Goal: Information Seeking & Learning: Learn about a topic

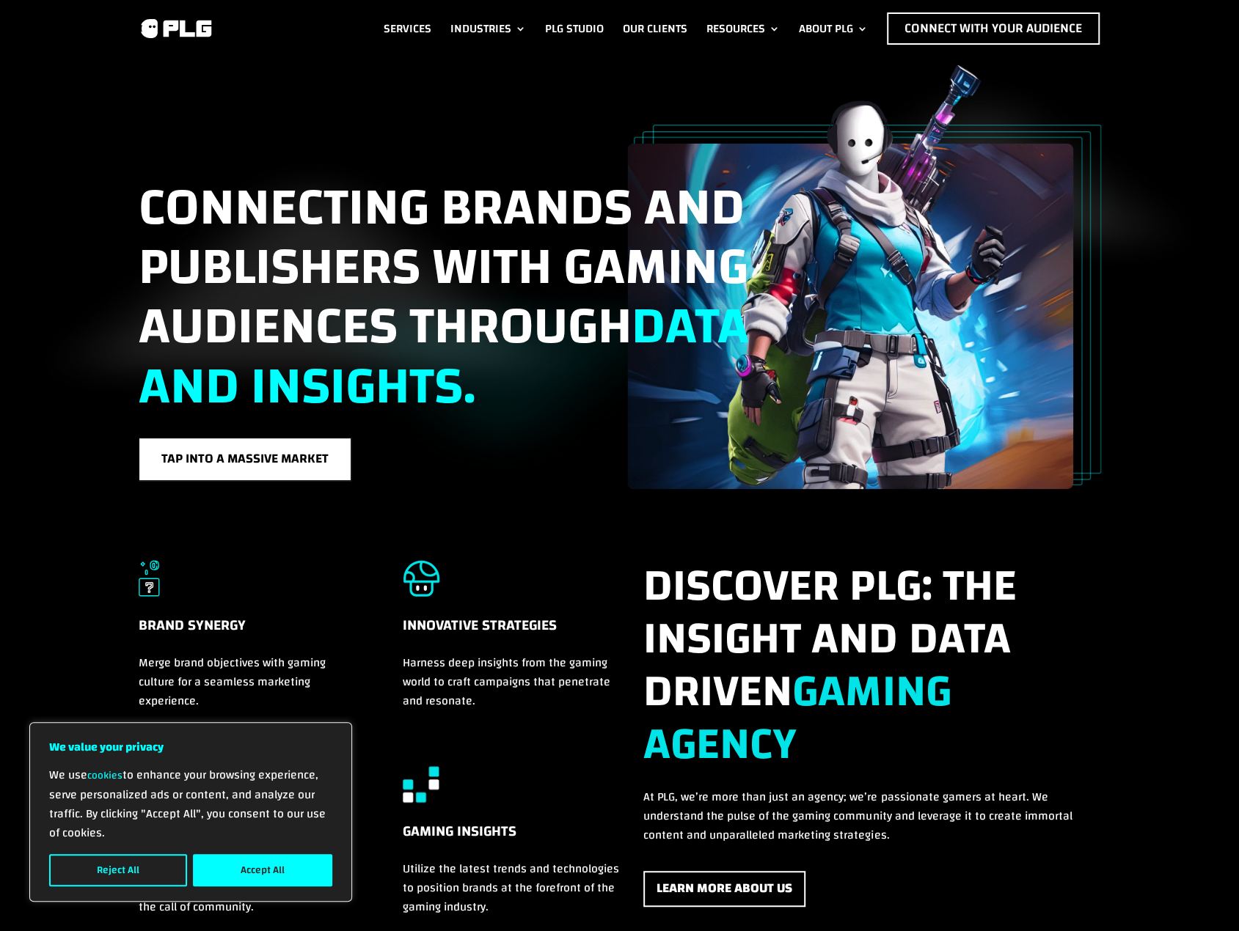
click at [91, 220] on div "Connecting brands and publishers with gaming audiences through data and insight…" at bounding box center [619, 273] width 1239 height 432
click at [136, 863] on button "Reject All" at bounding box center [118, 870] width 138 height 32
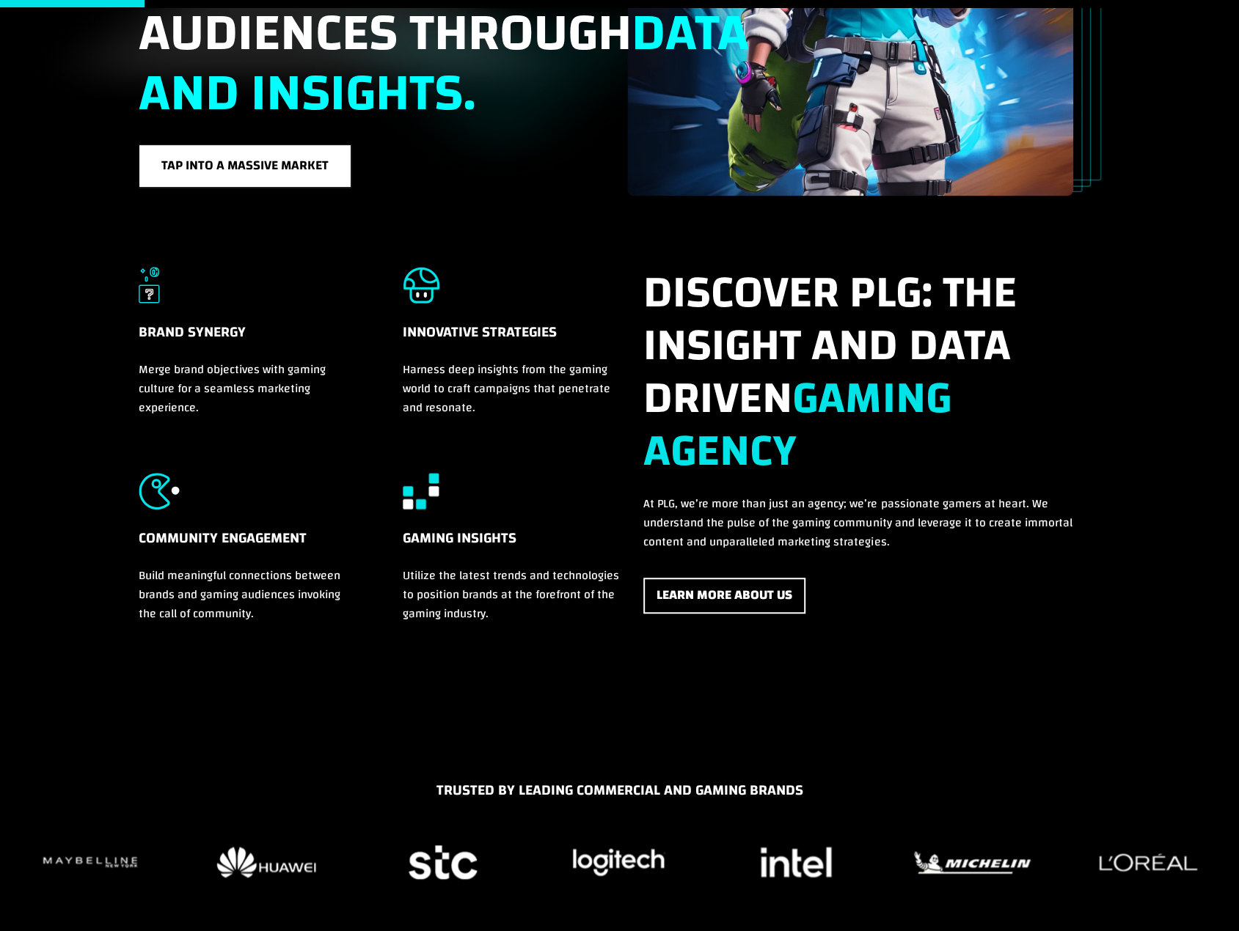
scroll to position [587, 0]
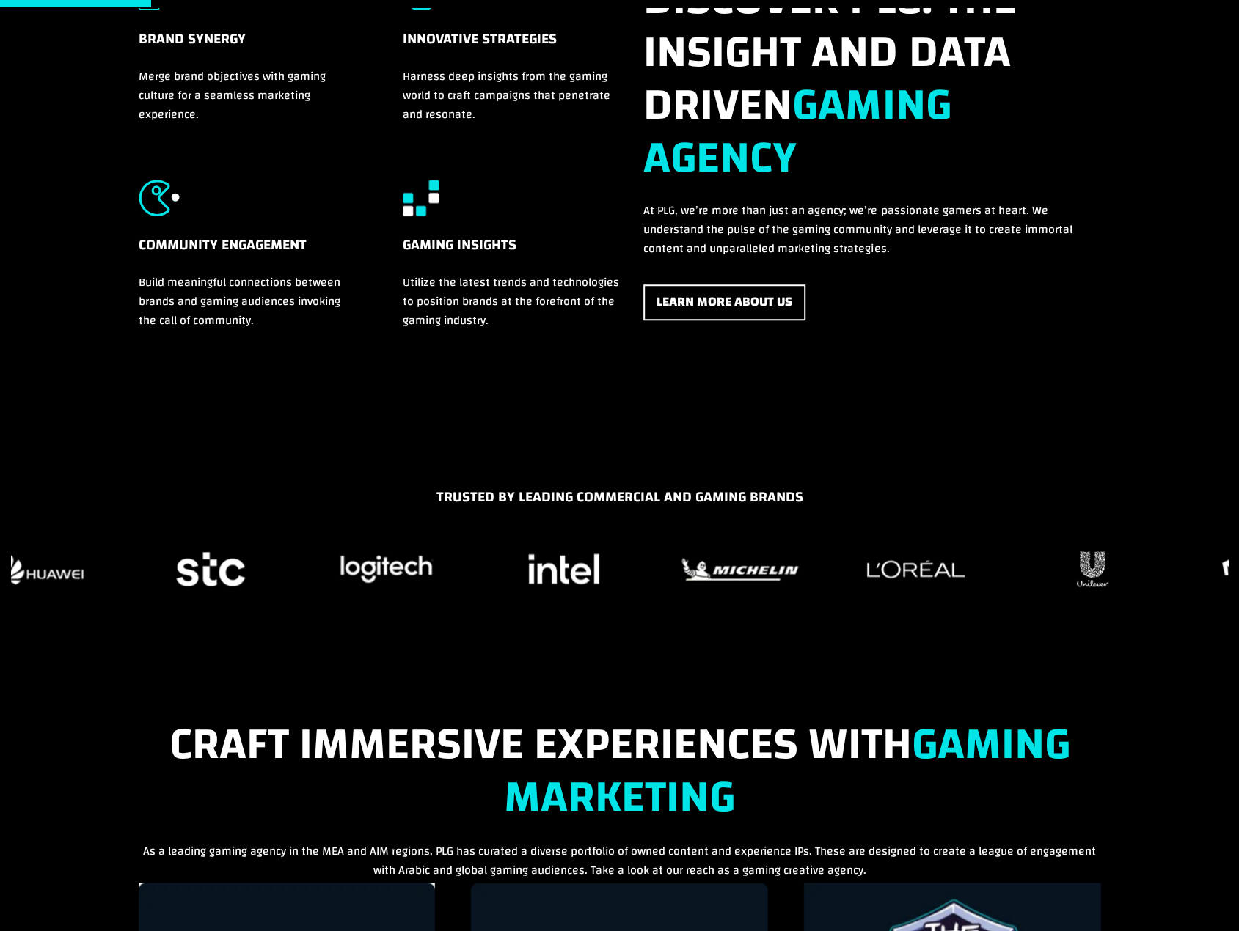
click at [484, 576] on figure "21 / 37" at bounding box center [563, 569] width 158 height 44
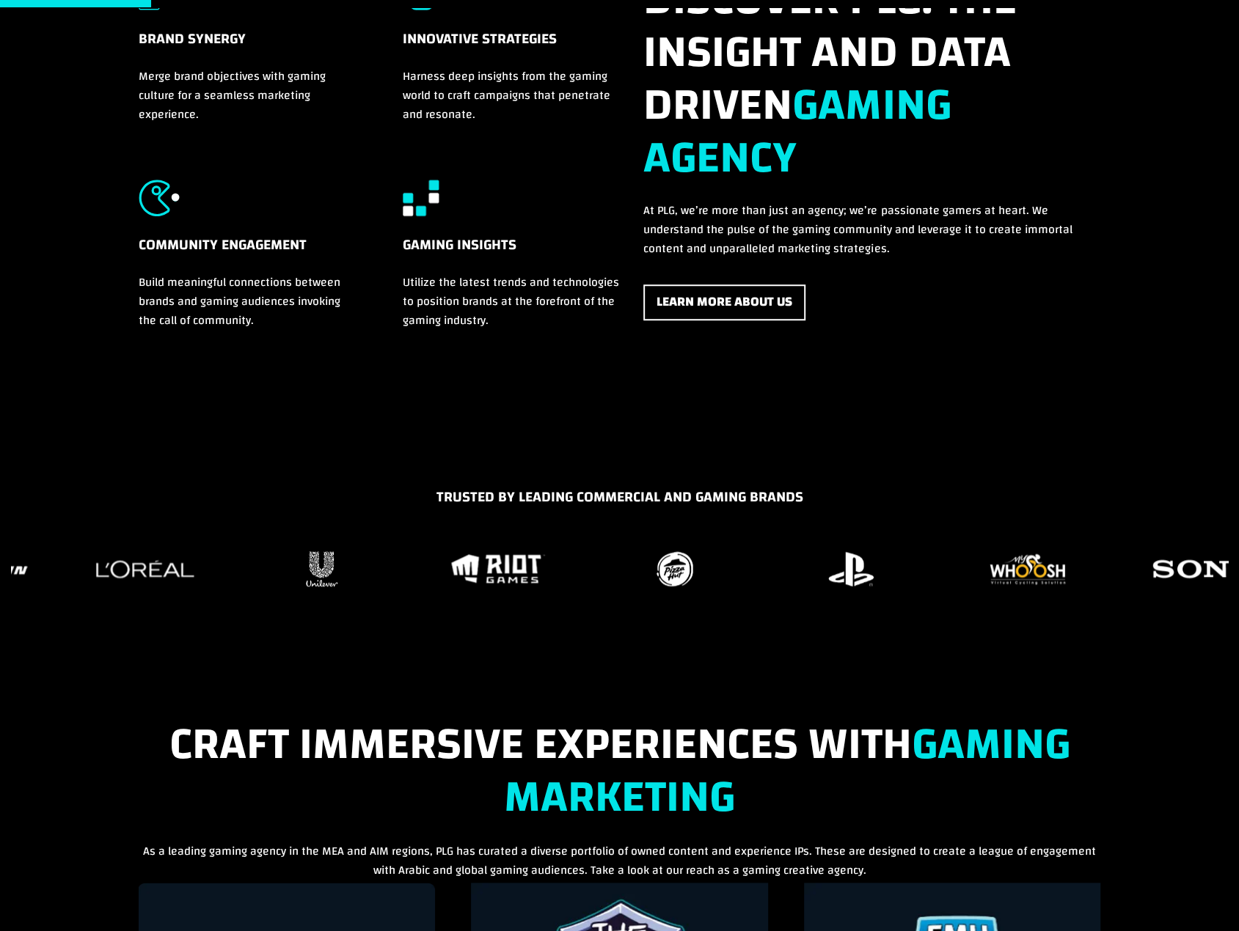
click at [474, 606] on div "TRUSTED BY LEADING COMMERCIAL AND GAMING BRANDS" at bounding box center [619, 560] width 1239 height 149
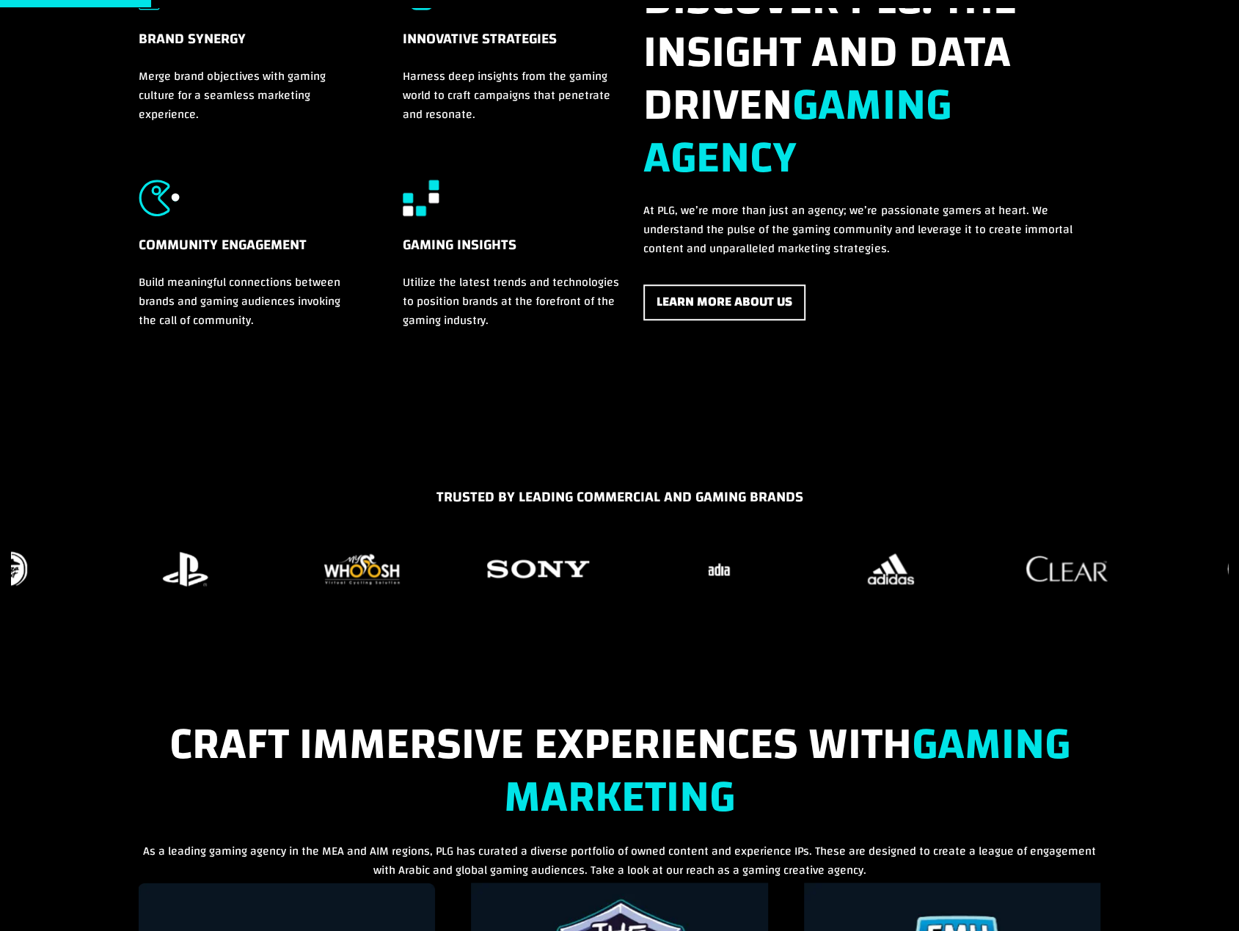
click at [198, 545] on div "TRUSTED BY LEADING COMMERCIAL AND GAMING BRANDS" at bounding box center [619, 560] width 1239 height 149
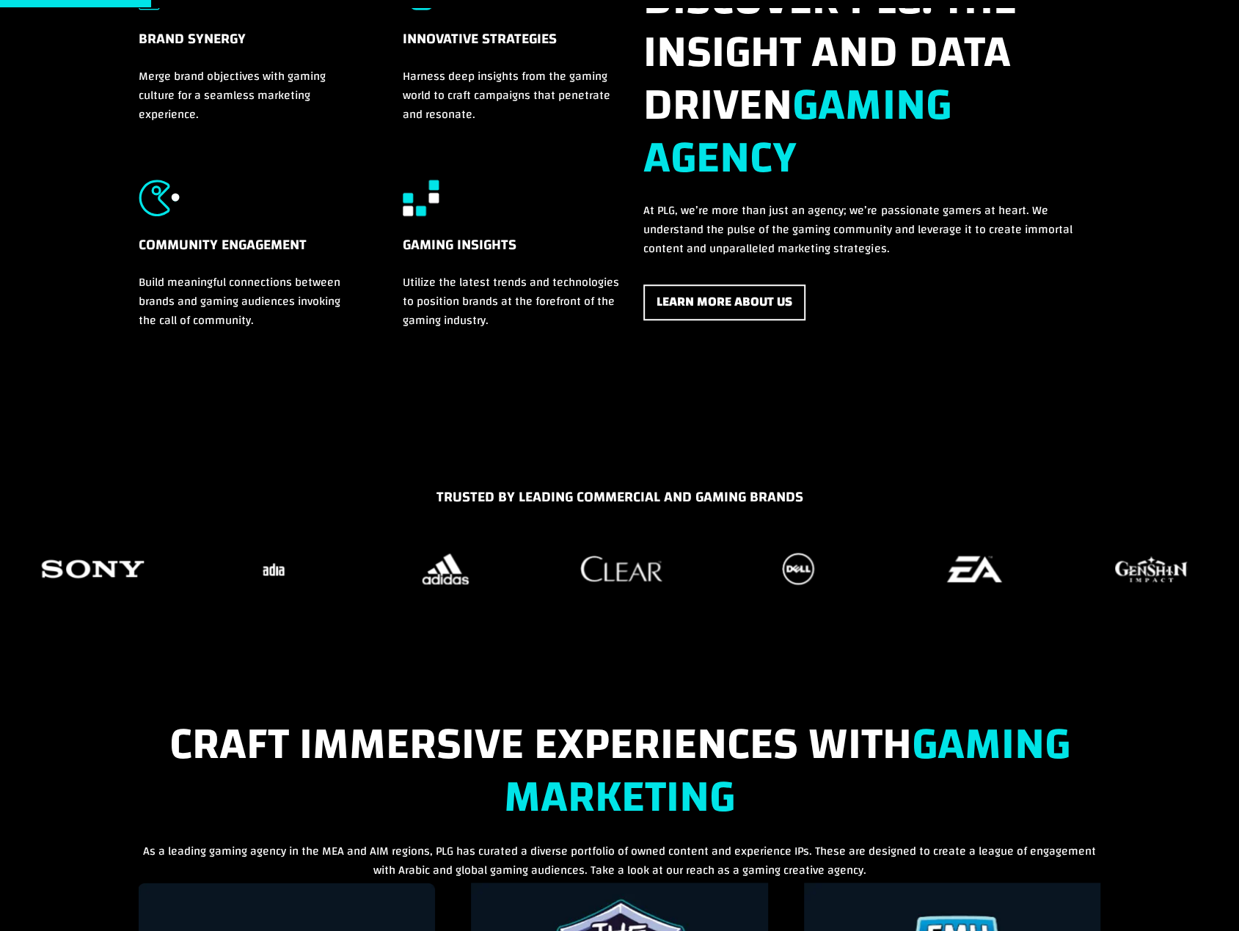
click at [438, 597] on div "TRUSTED BY LEADING COMMERCIAL AND GAMING BRANDS" at bounding box center [619, 560] width 1239 height 149
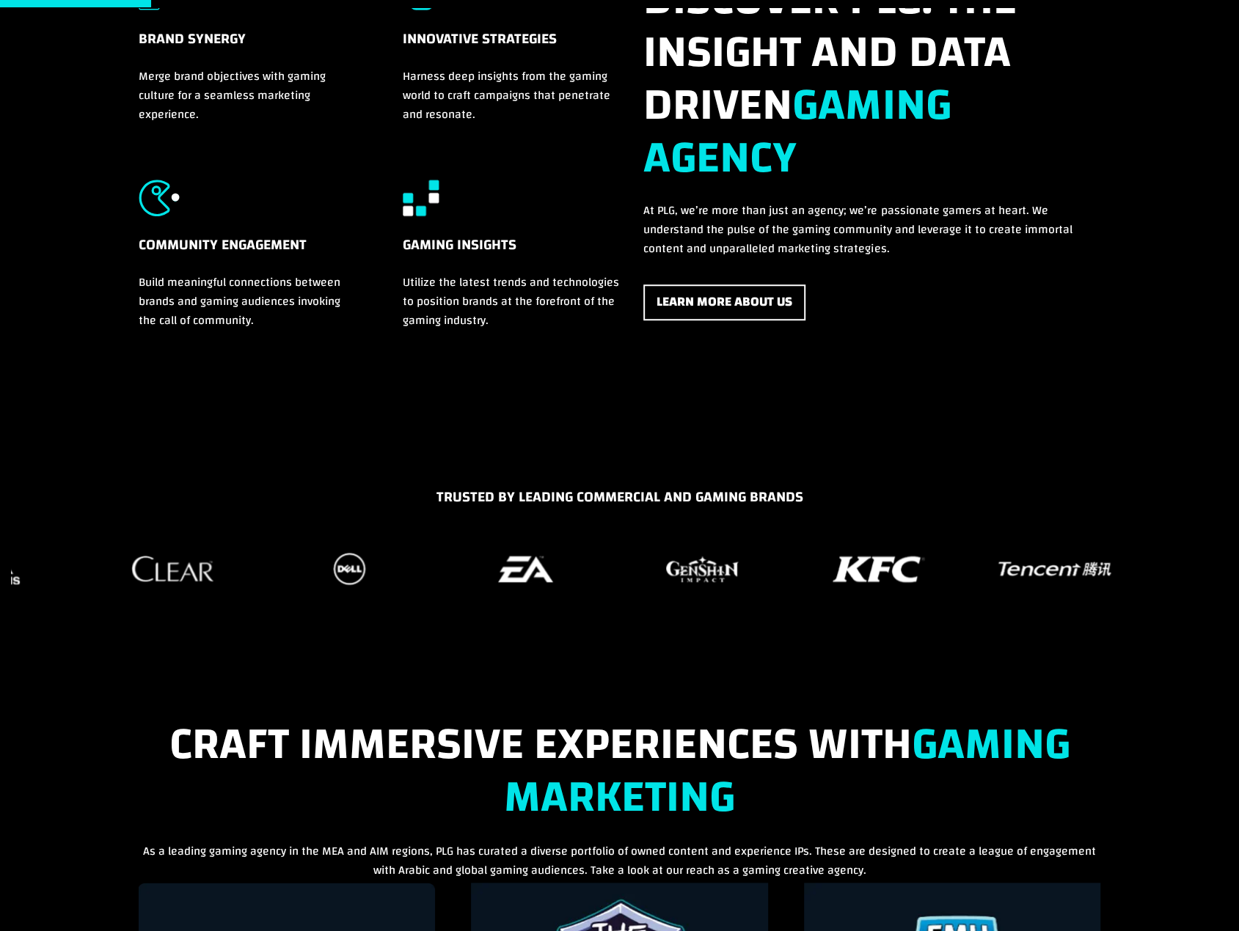
click at [485, 595] on div "TRUSTED BY LEADING COMMERCIAL AND GAMING BRANDS" at bounding box center [619, 560] width 1239 height 149
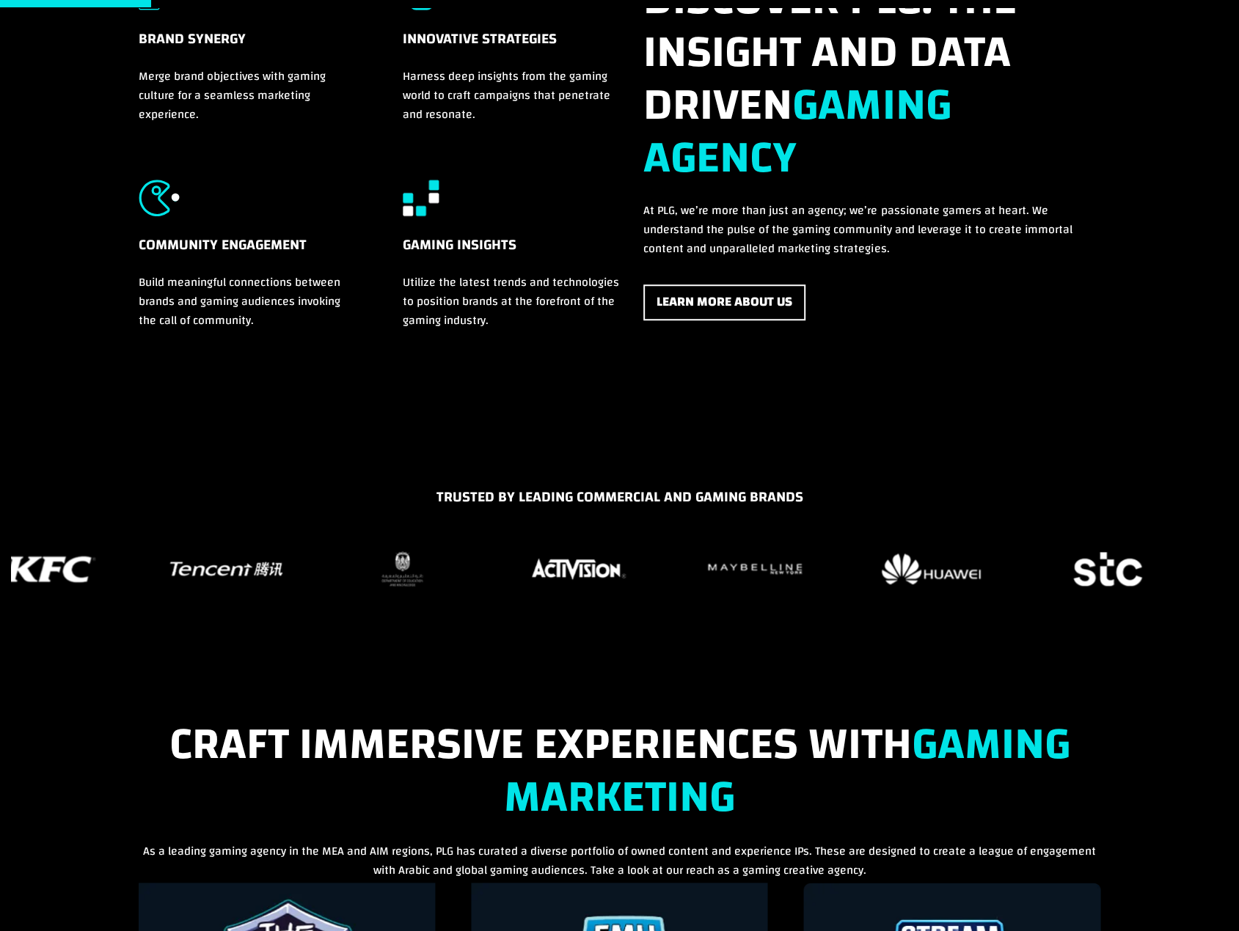
click at [675, 573] on figure "17 / 37" at bounding box center [754, 569] width 158 height 44
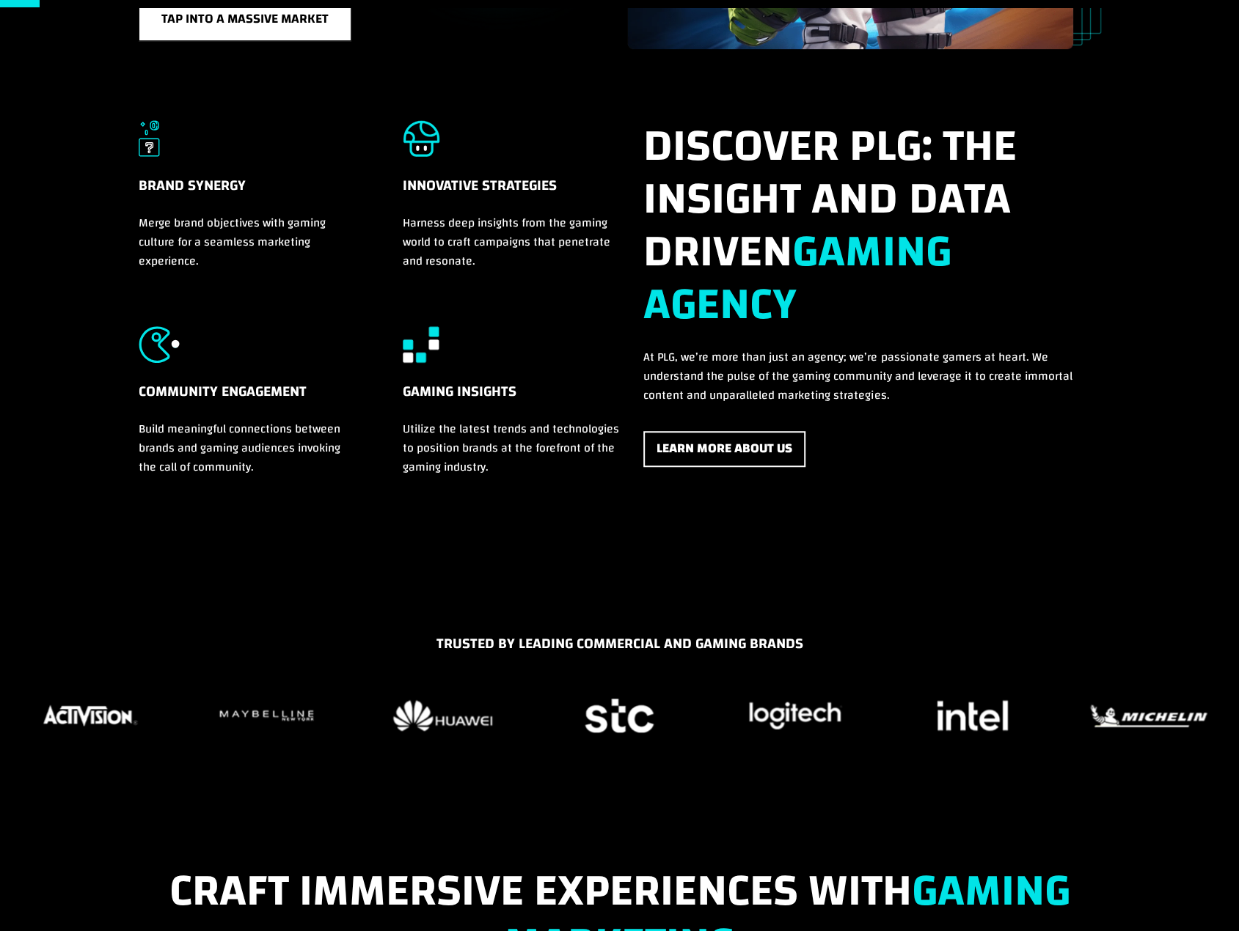
scroll to position [147, 0]
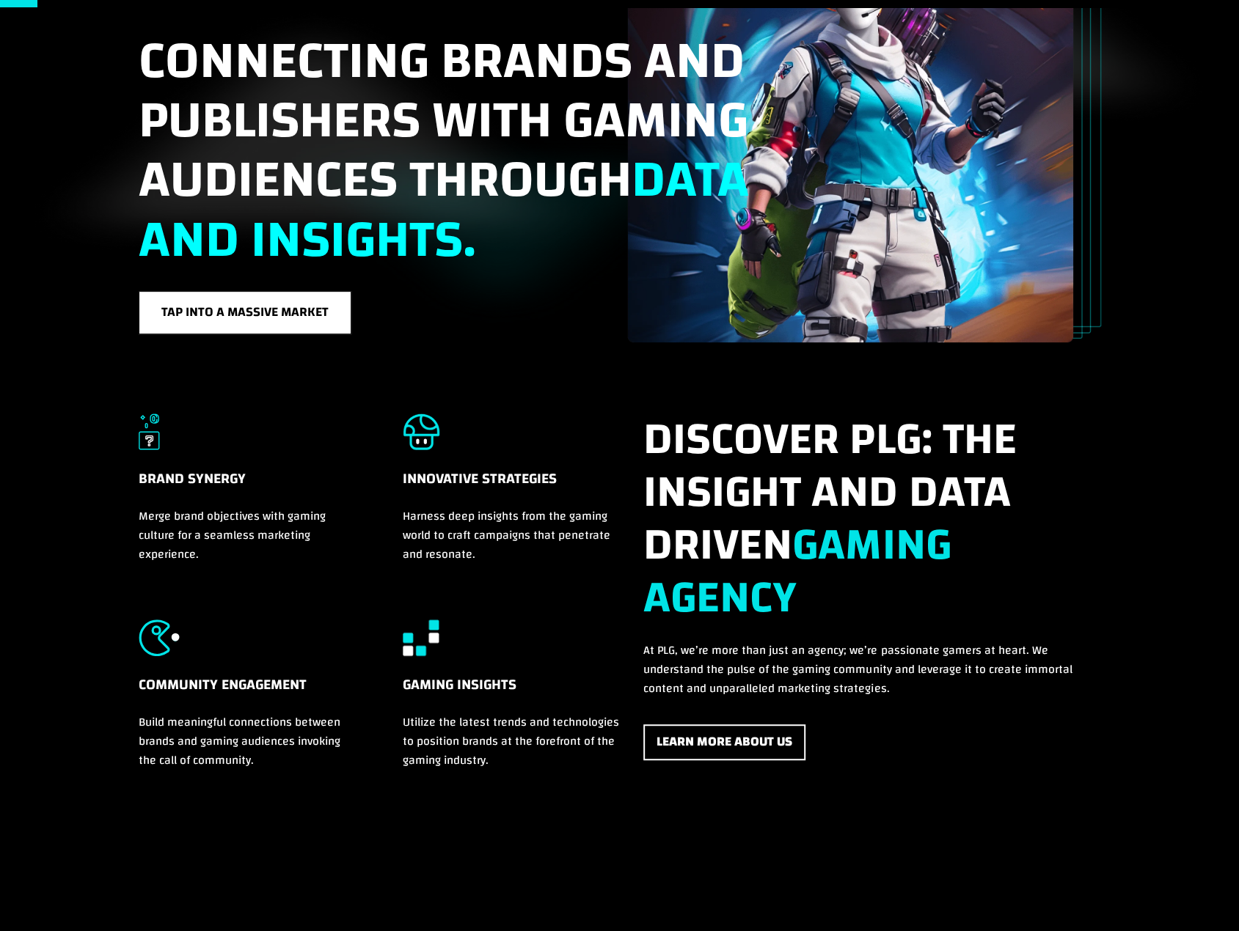
click at [110, 620] on div "Brand Synergy Merge brand objectives with gaming culture for a seamless marketi…" at bounding box center [619, 622] width 1239 height 560
click at [62, 536] on div "Brand Synergy Merge brand objectives with gaming culture for a seamless marketi…" at bounding box center [619, 622] width 1239 height 560
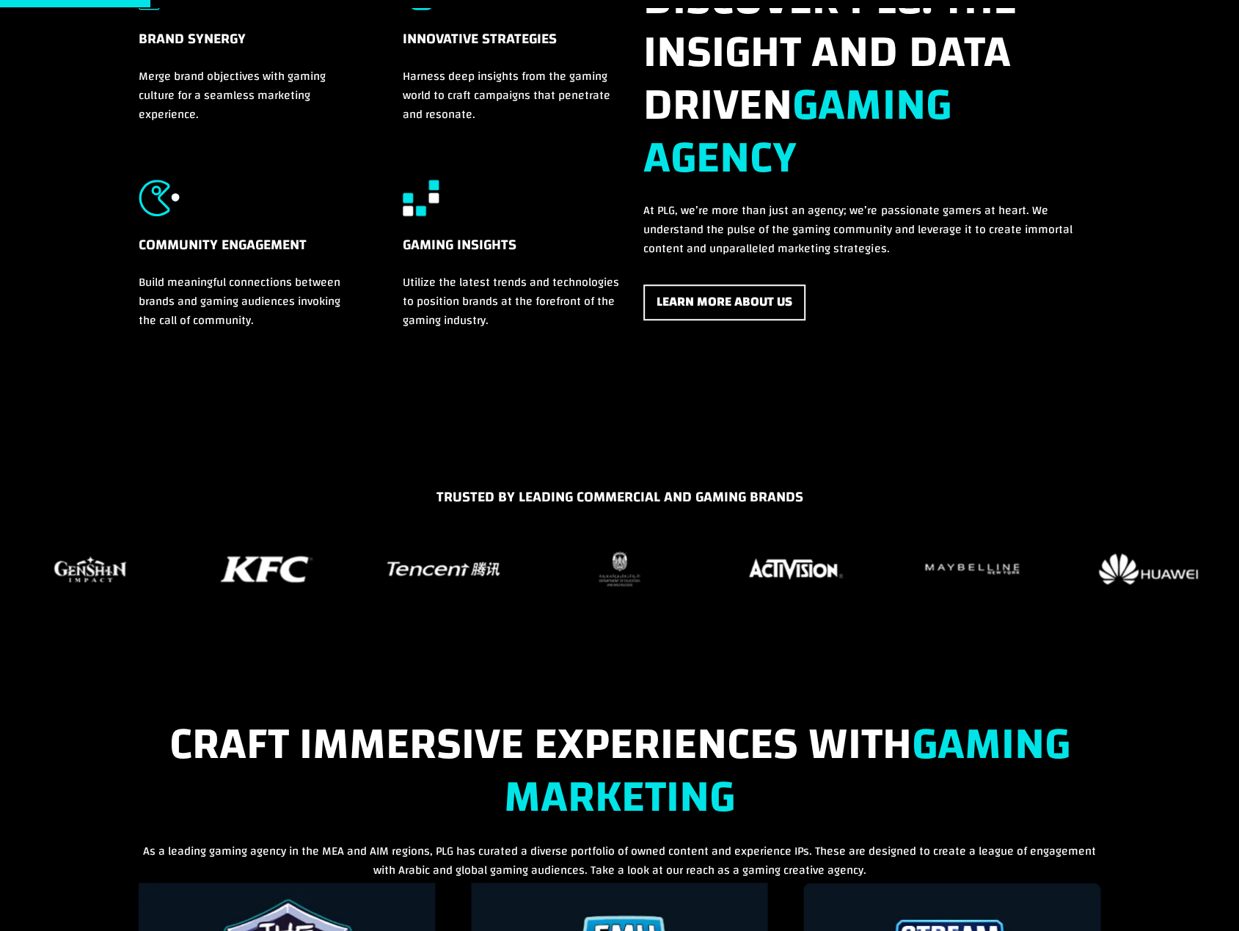
click at [607, 573] on img "15 / 37" at bounding box center [619, 569] width 48 height 43
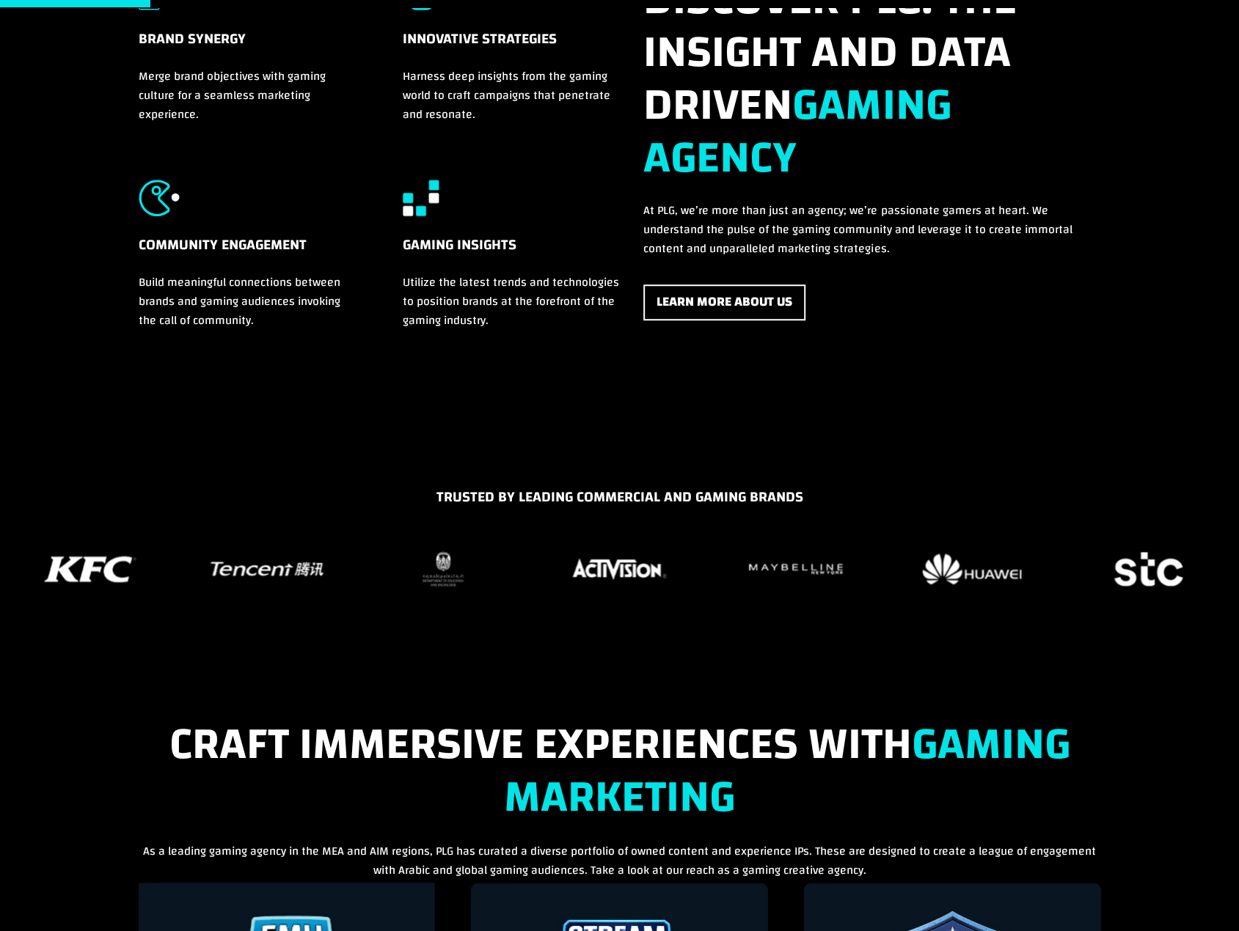
click at [432, 672] on div "TRUSTED BY LEADING COMMERCIAL AND GAMING BRANDS" at bounding box center [619, 579] width 1239 height 232
drag, startPoint x: 756, startPoint y: 614, endPoint x: 742, endPoint y: 558, distance: 57.4
click at [499, 598] on div "TRUSTED BY LEADING COMMERCIAL AND GAMING BRANDS" at bounding box center [619, 560] width 1239 height 149
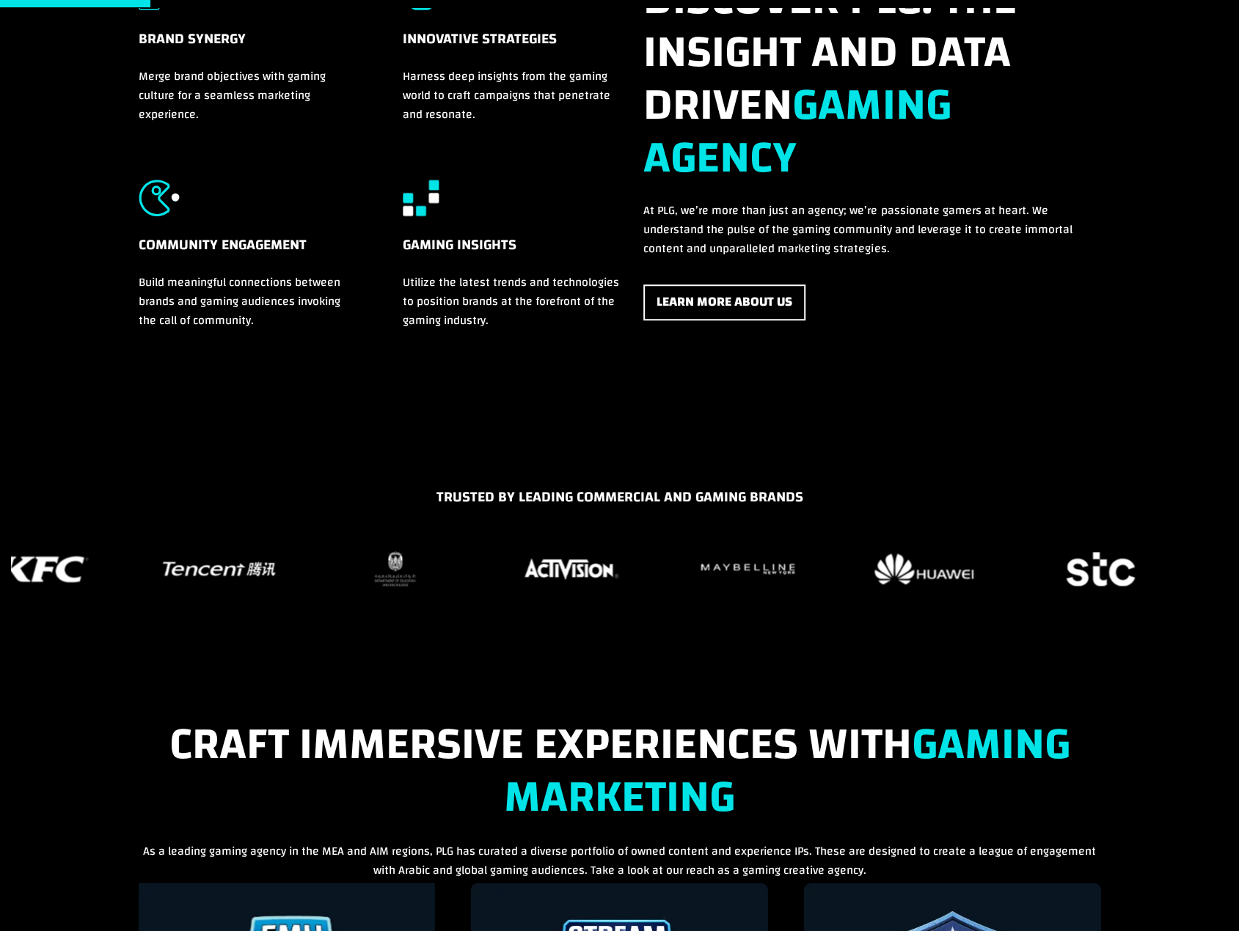
click at [870, 582] on img "18 / 37" at bounding box center [923, 569] width 107 height 39
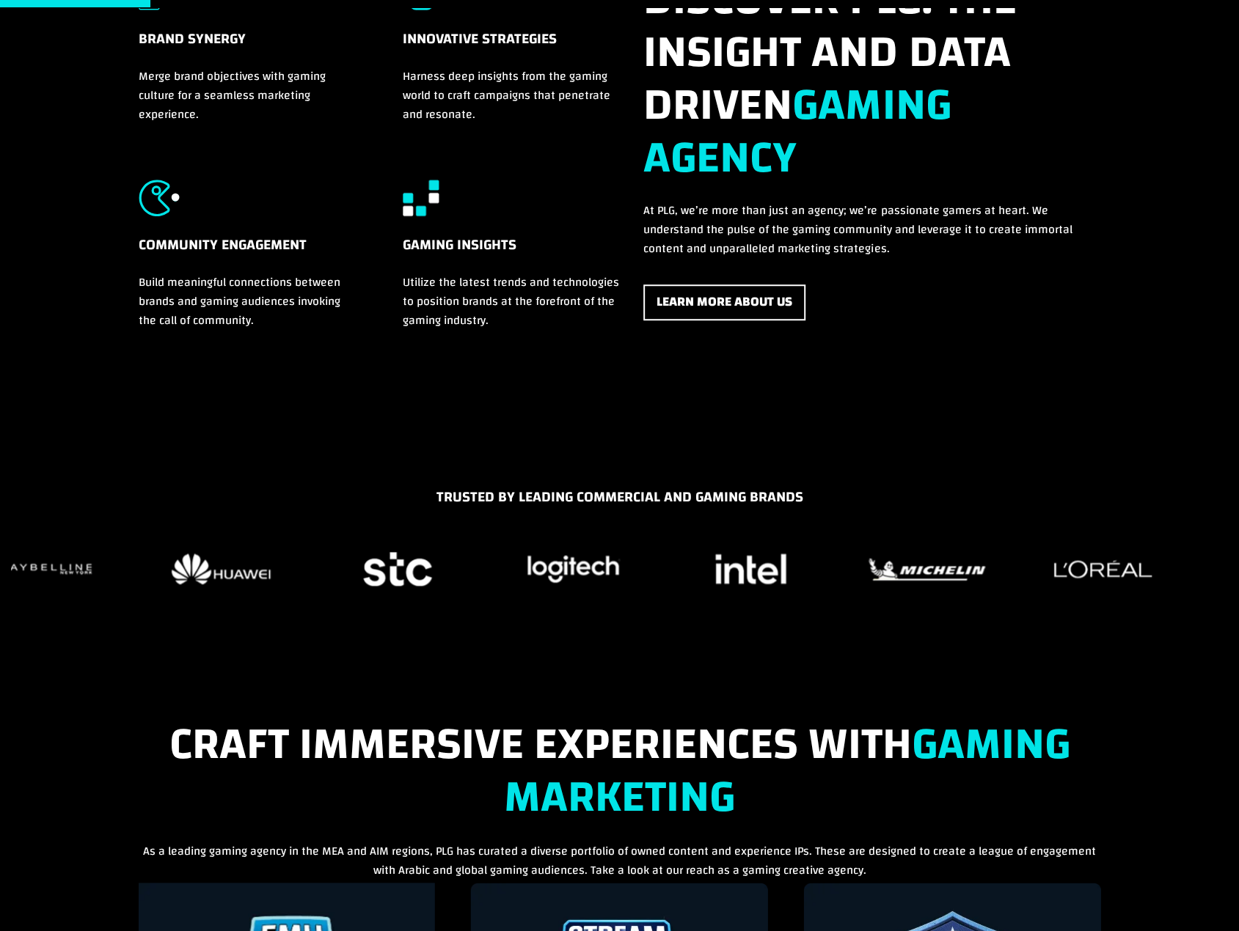
click at [524, 587] on img "20 / 37" at bounding box center [574, 569] width 101 height 36
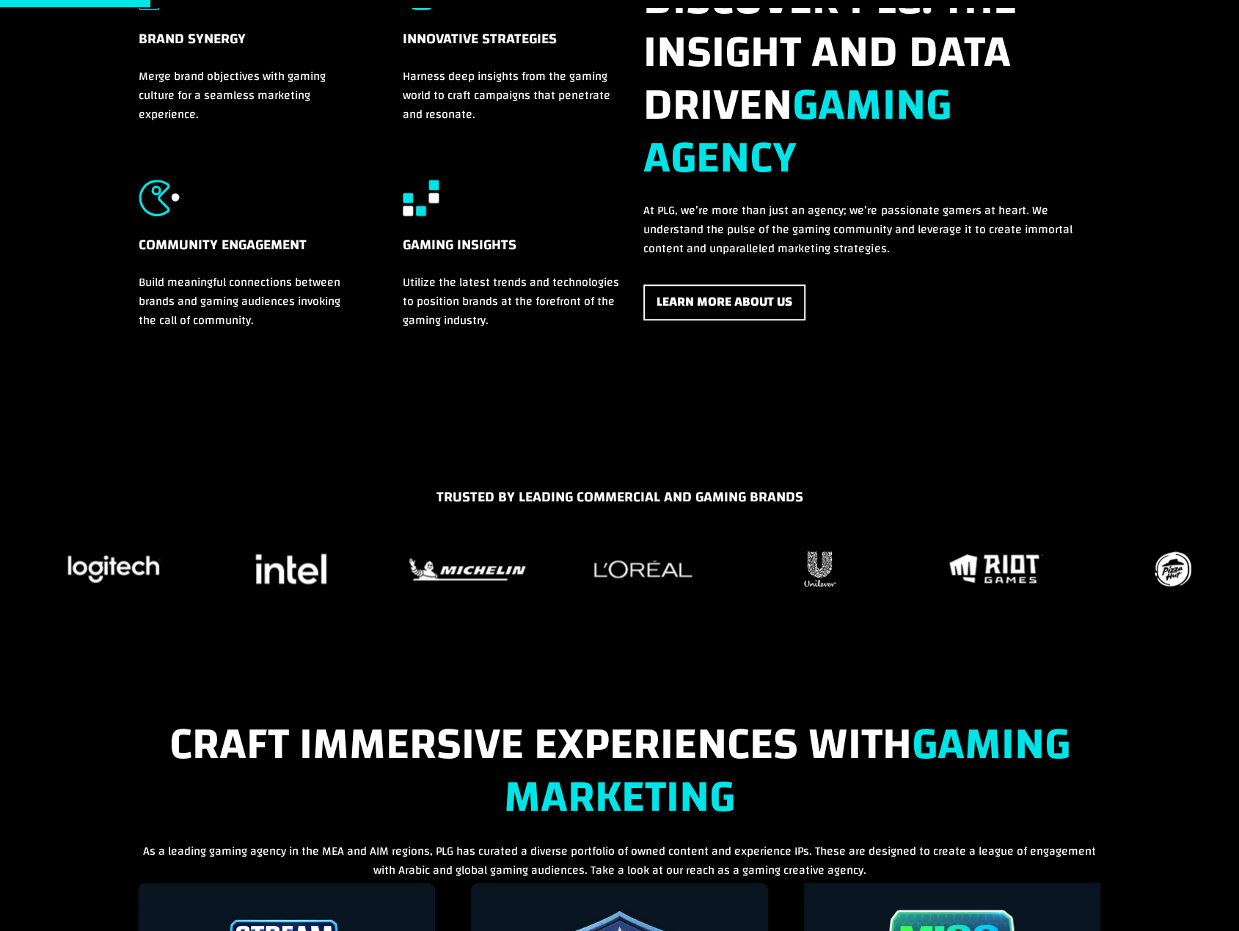
click at [616, 558] on img "23 / 37" at bounding box center [643, 570] width 106 height 26
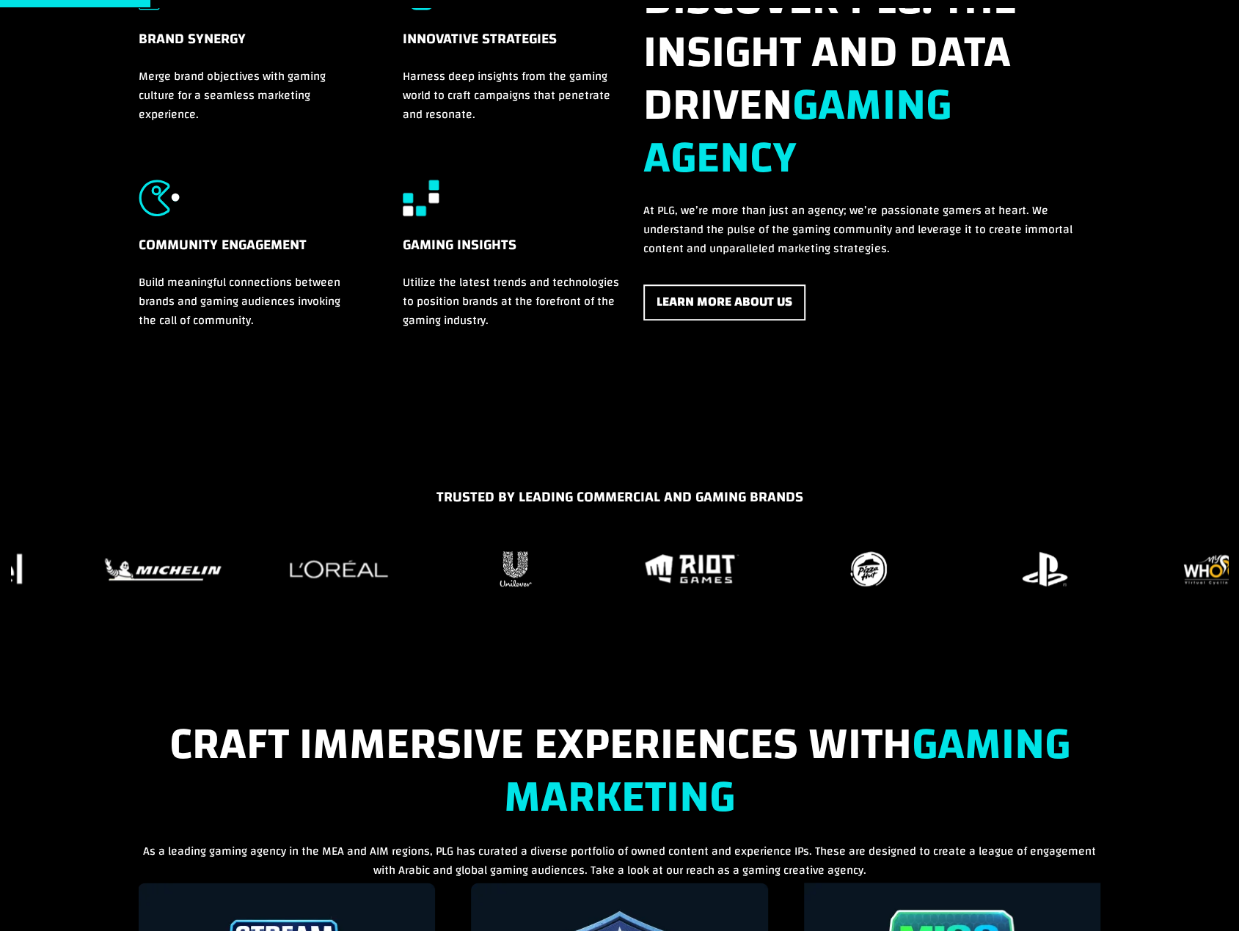
click at [653, 580] on img "25 / 37" at bounding box center [692, 569] width 102 height 37
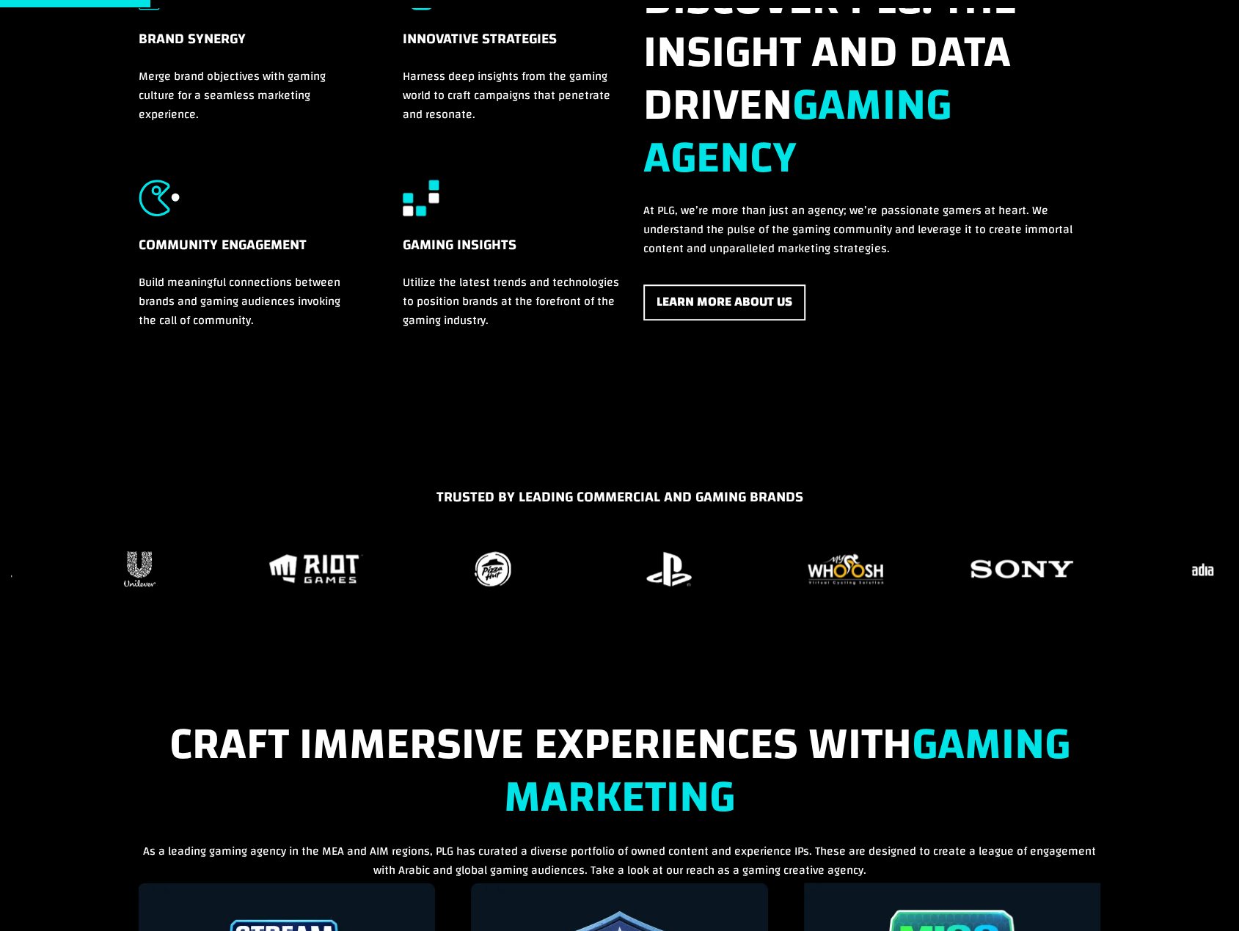
click at [803, 561] on img "28 / 37" at bounding box center [845, 569] width 84 height 43
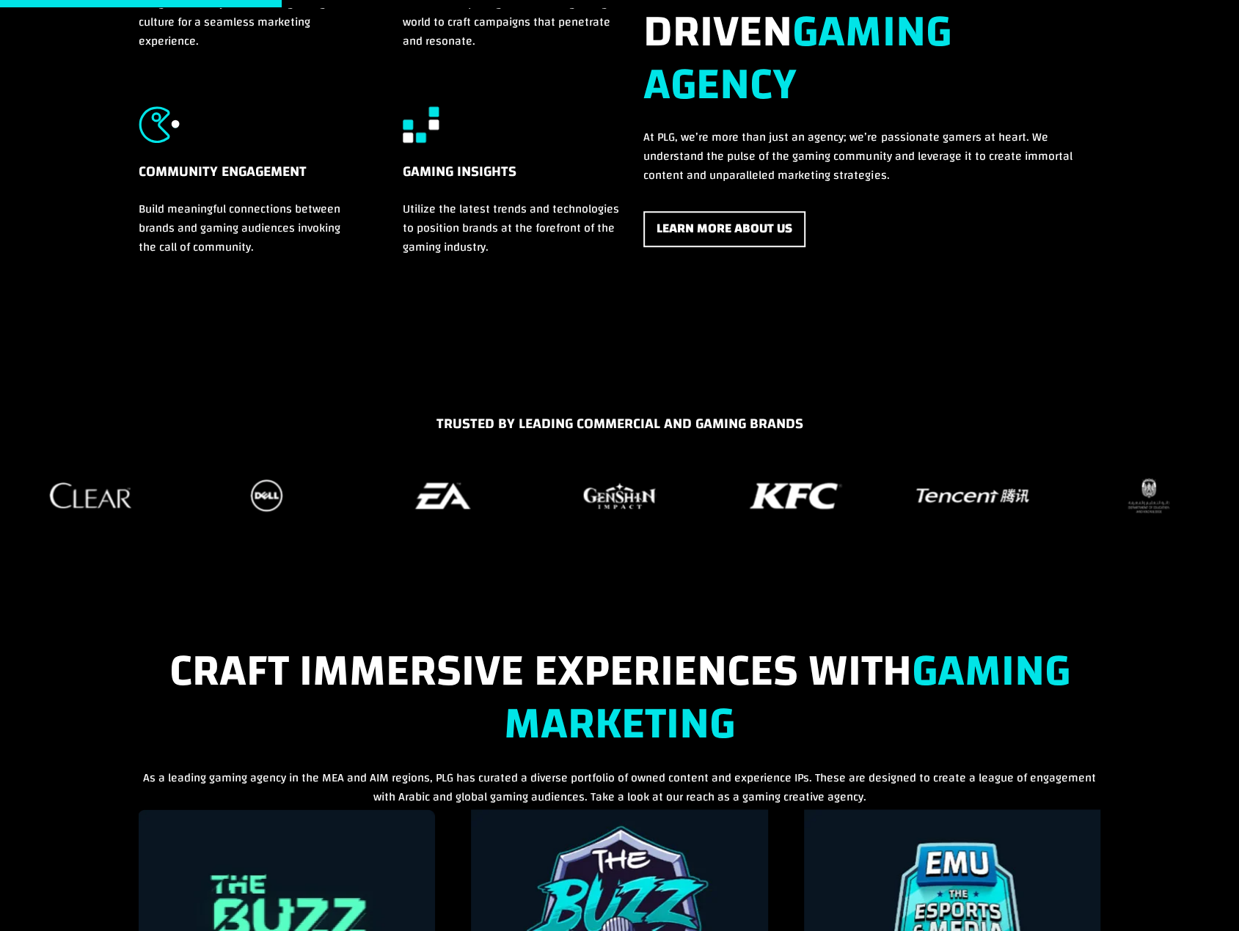
scroll to position [1100, 0]
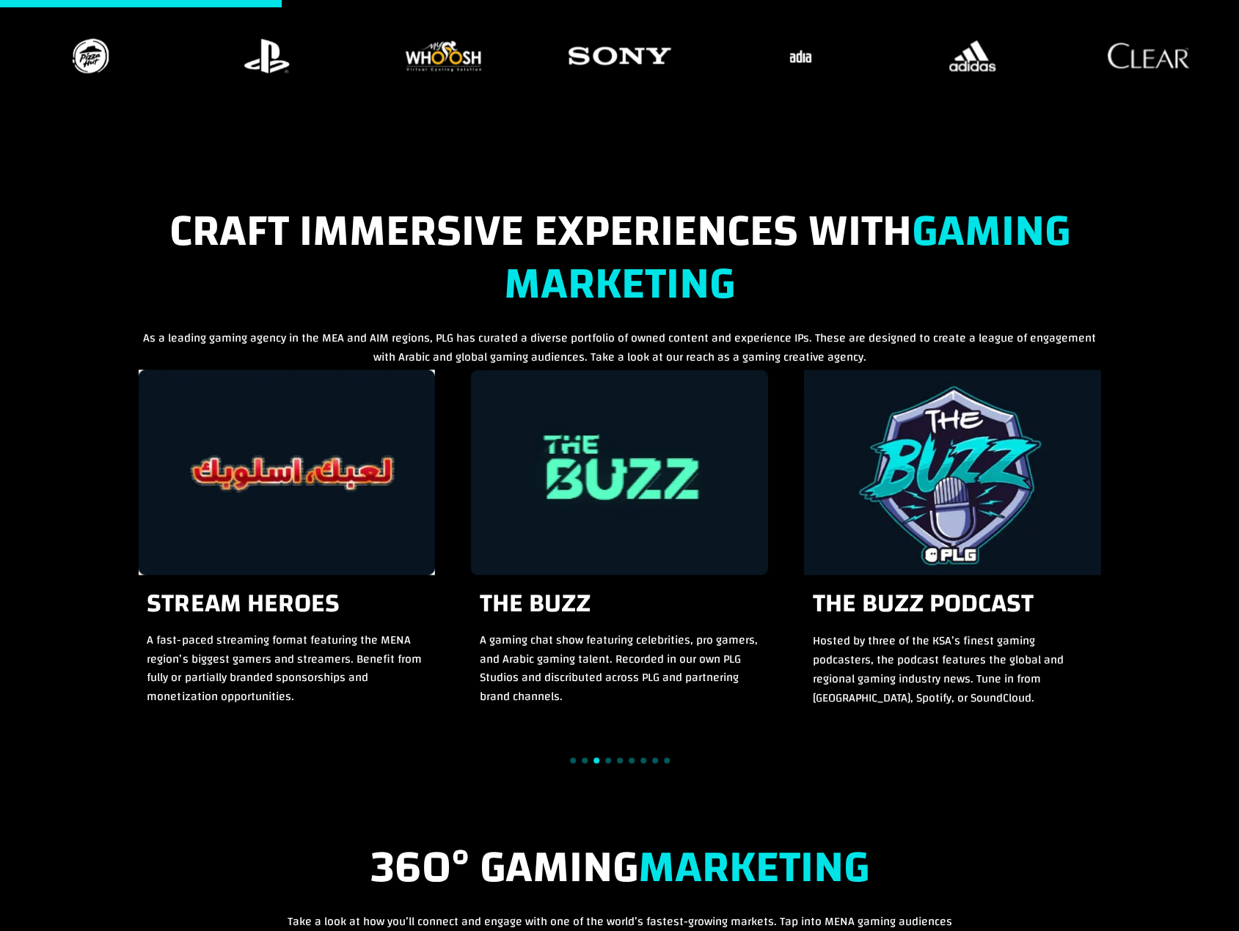
click at [43, 340] on div "Craft Immersive Experiences with Gaming Marketing As a leading gaming agency in…" at bounding box center [619, 500] width 1239 height 636
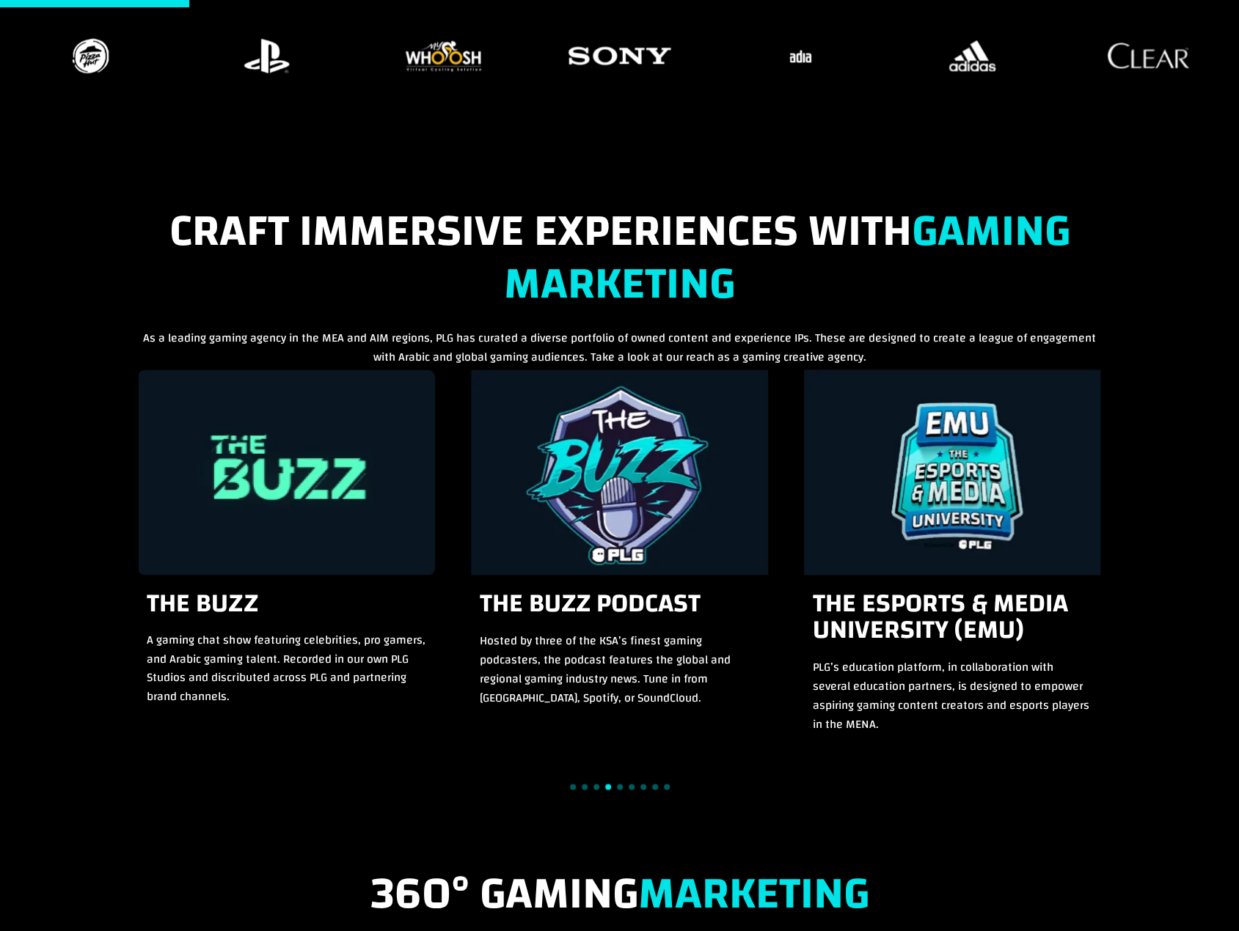
scroll to position [733, 0]
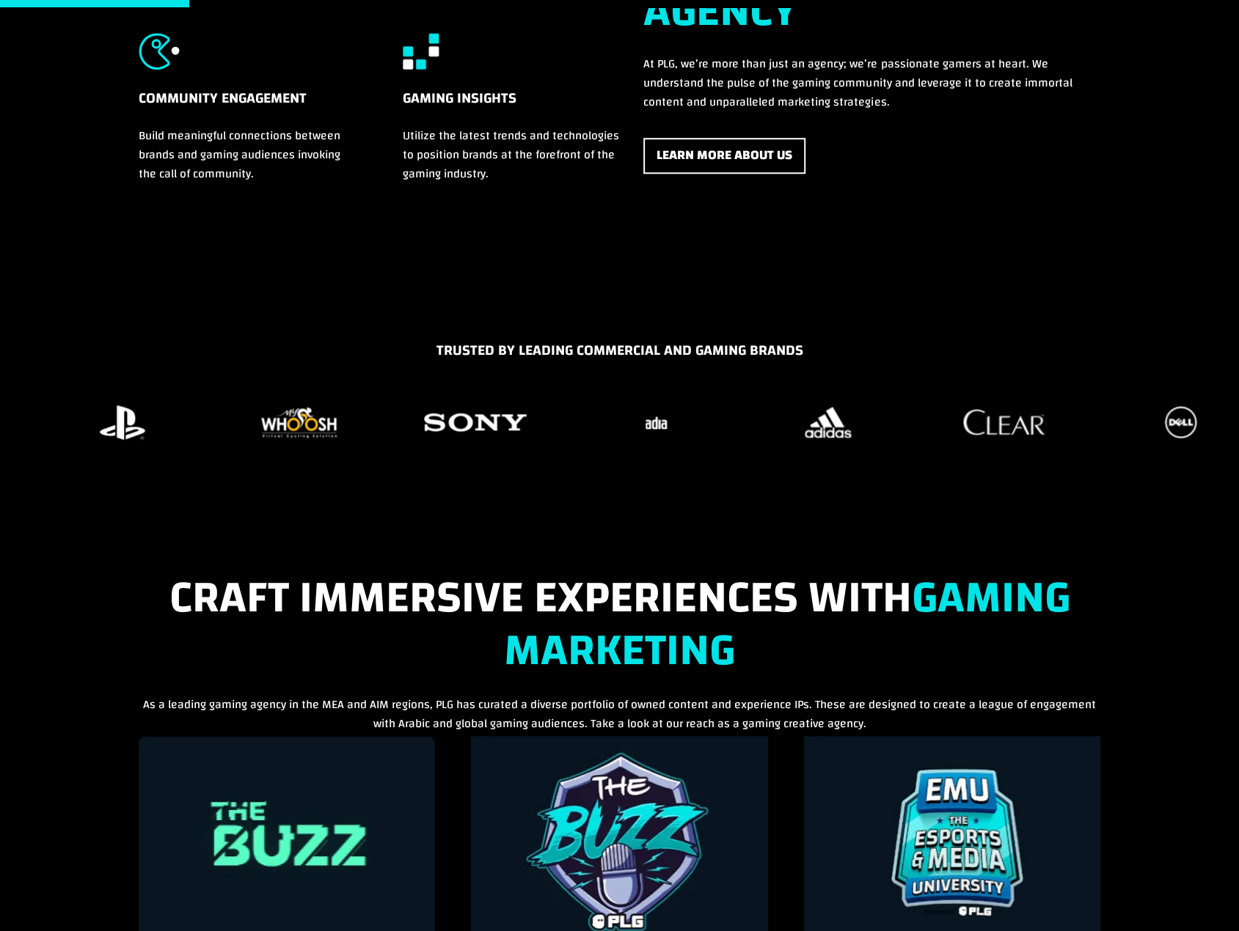
click at [417, 439] on img "29 / 37" at bounding box center [474, 422] width 115 height 43
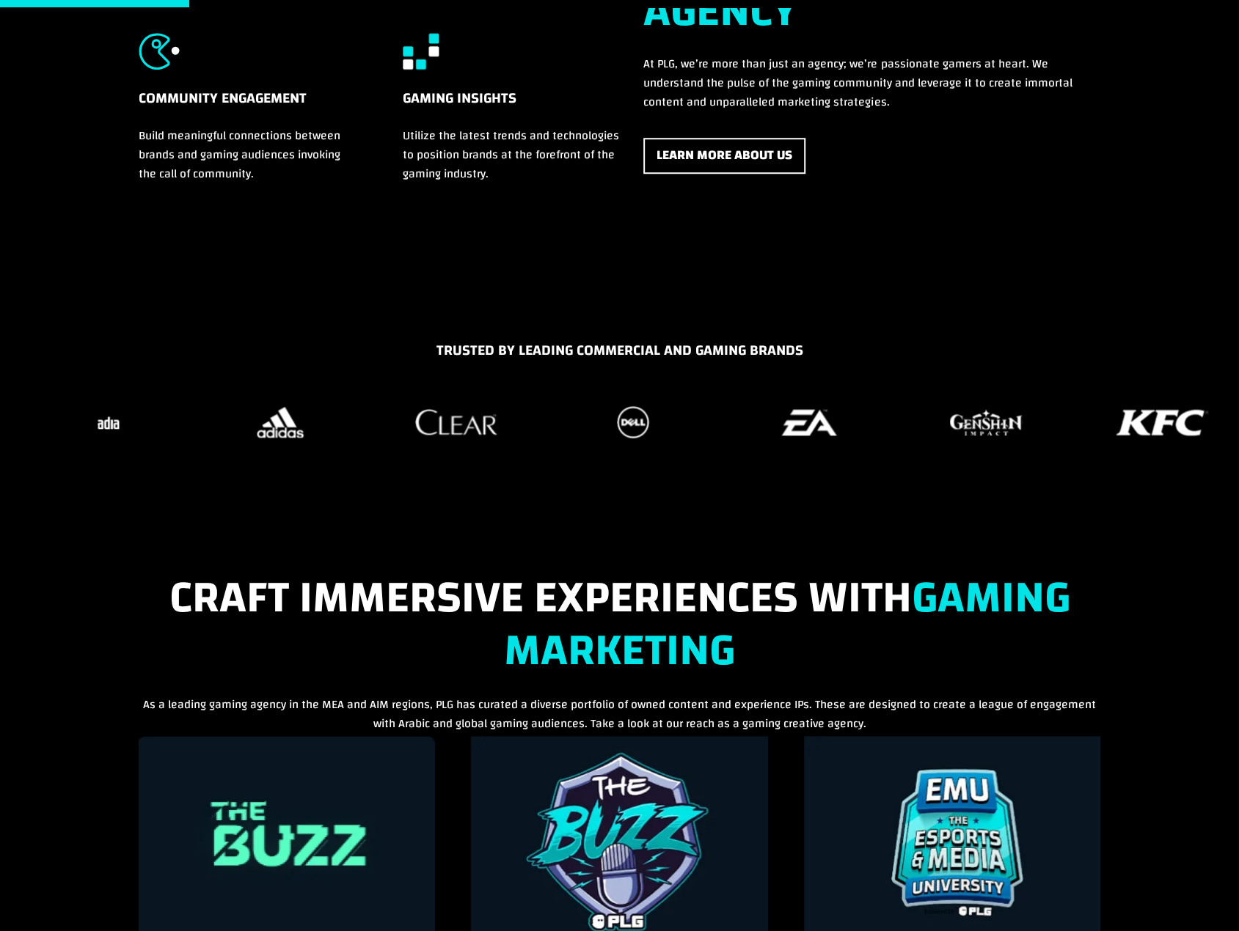
click at [612, 442] on img "33 / 37" at bounding box center [633, 422] width 43 height 43
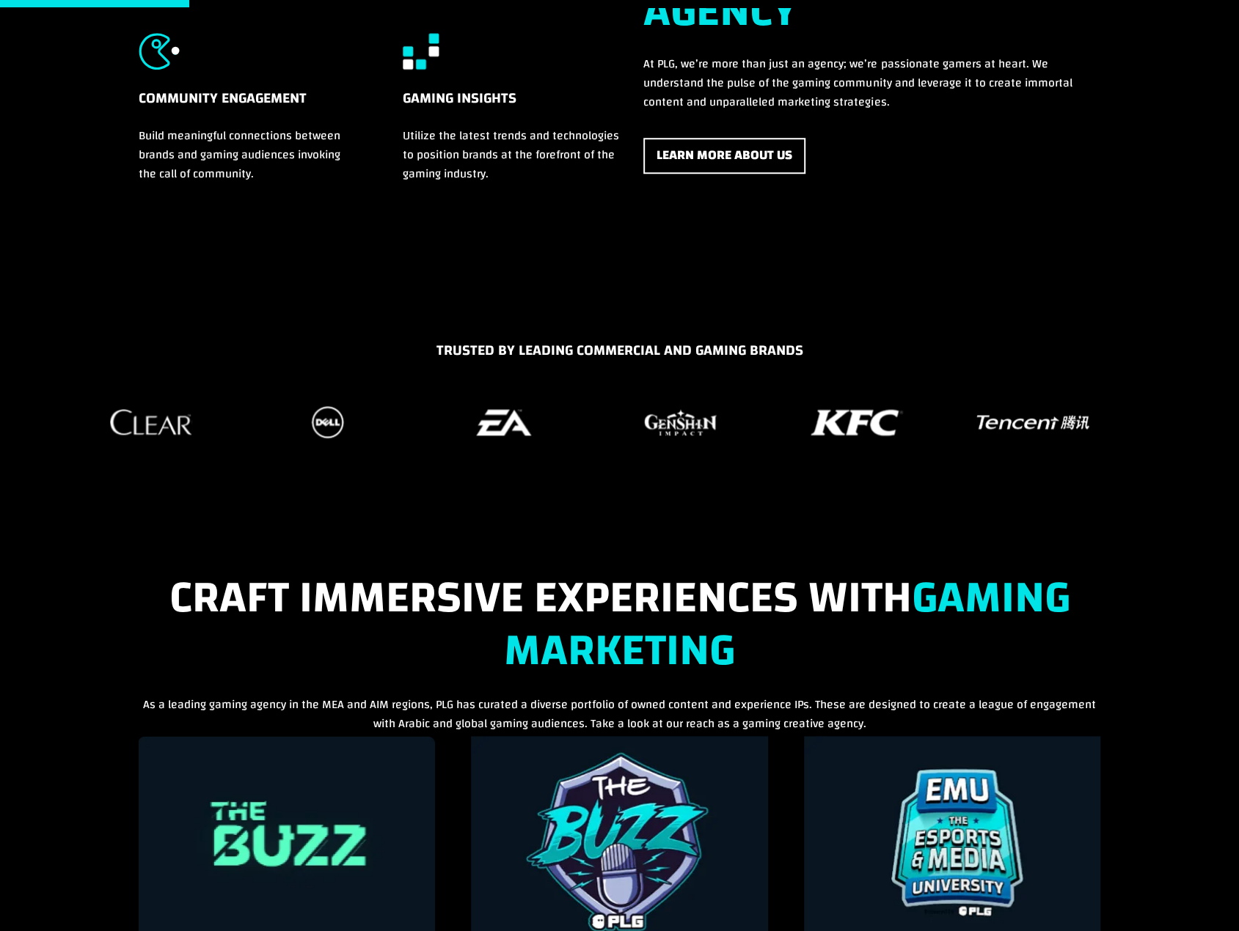
click at [456, 431] on div at bounding box center [619, 422] width 1217 height 44
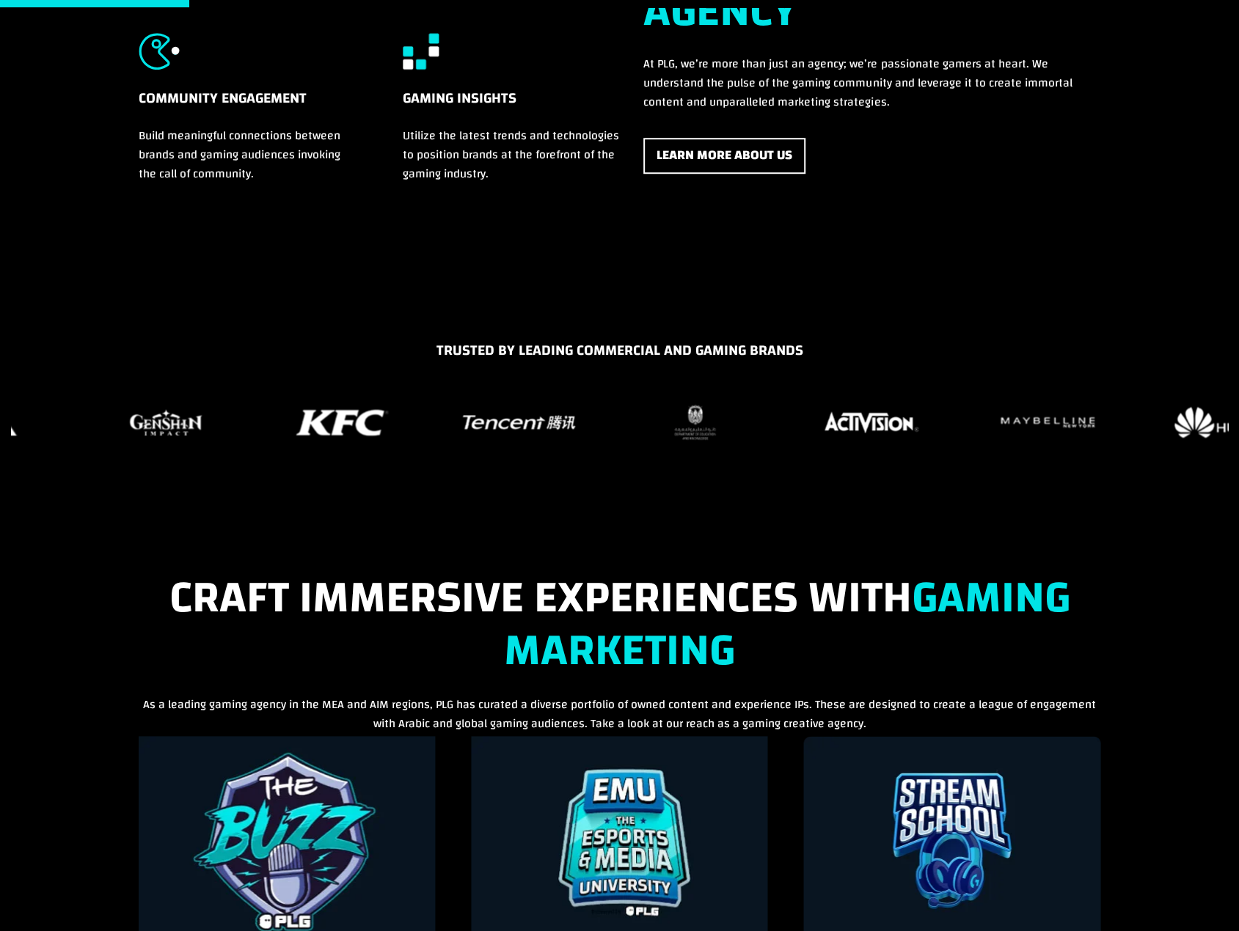
click at [546, 428] on div at bounding box center [619, 422] width 1217 height 44
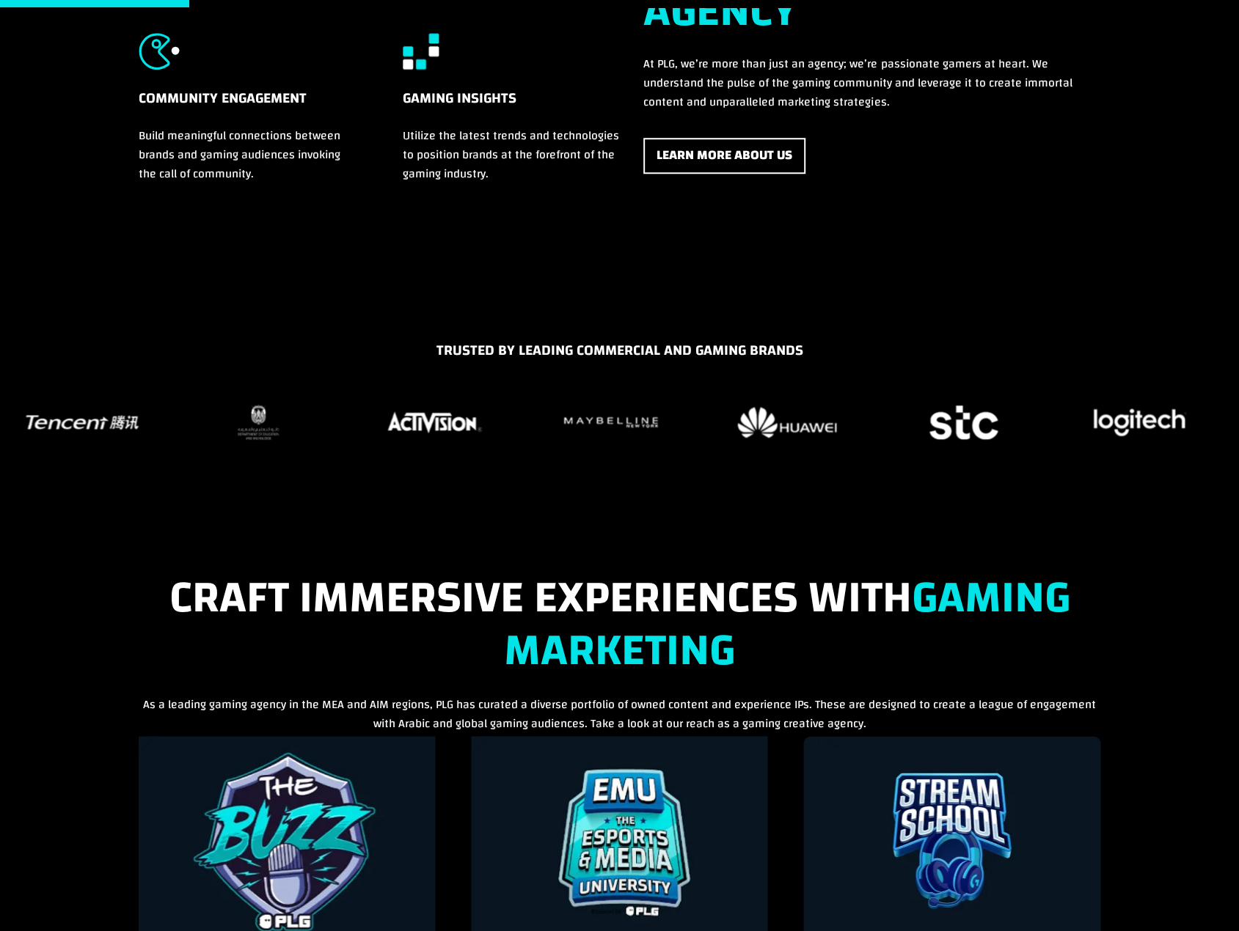
click at [708, 423] on figure "18 / 37" at bounding box center [787, 422] width 158 height 44
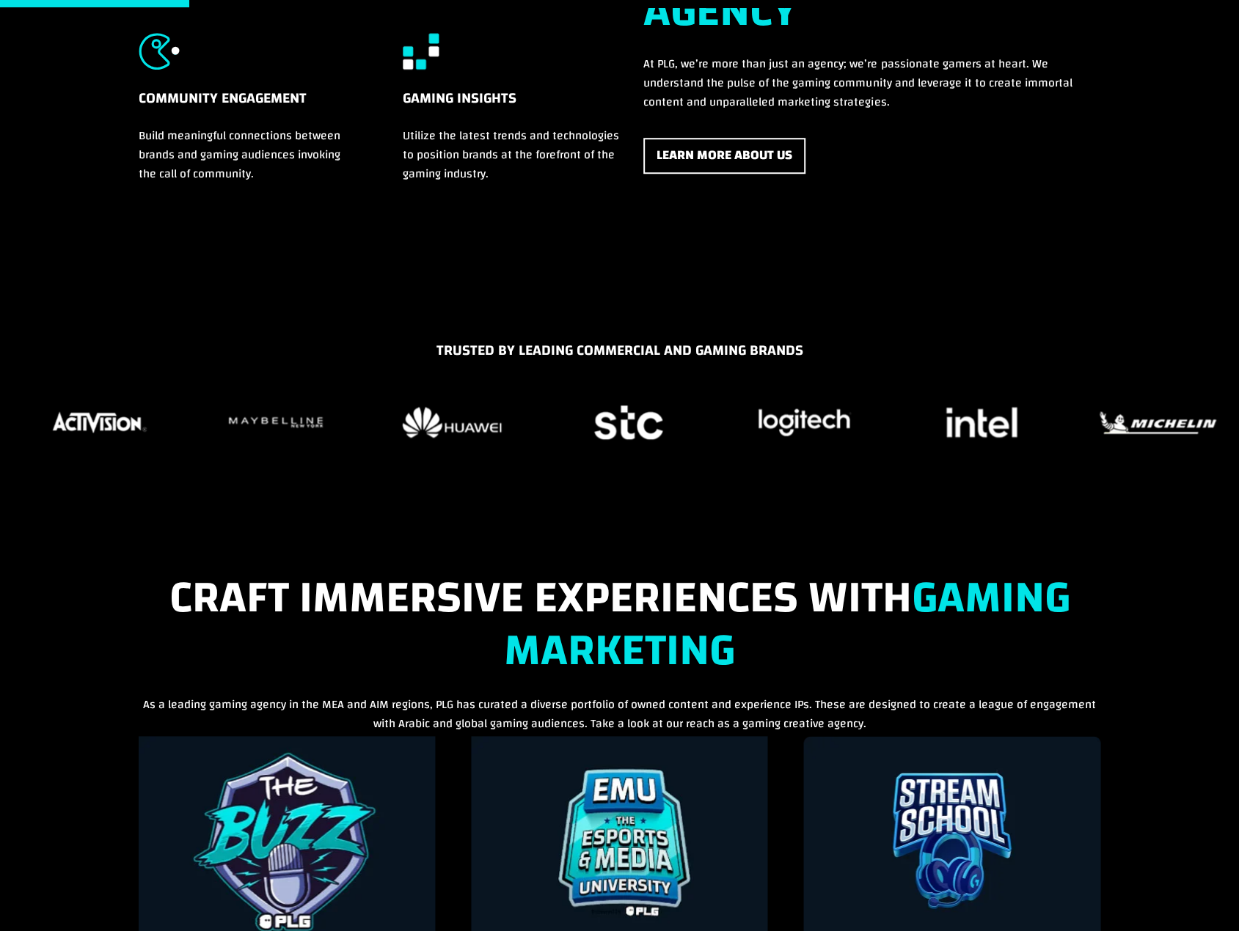
click at [689, 419] on figure "19 / 37" at bounding box center [628, 422] width 158 height 44
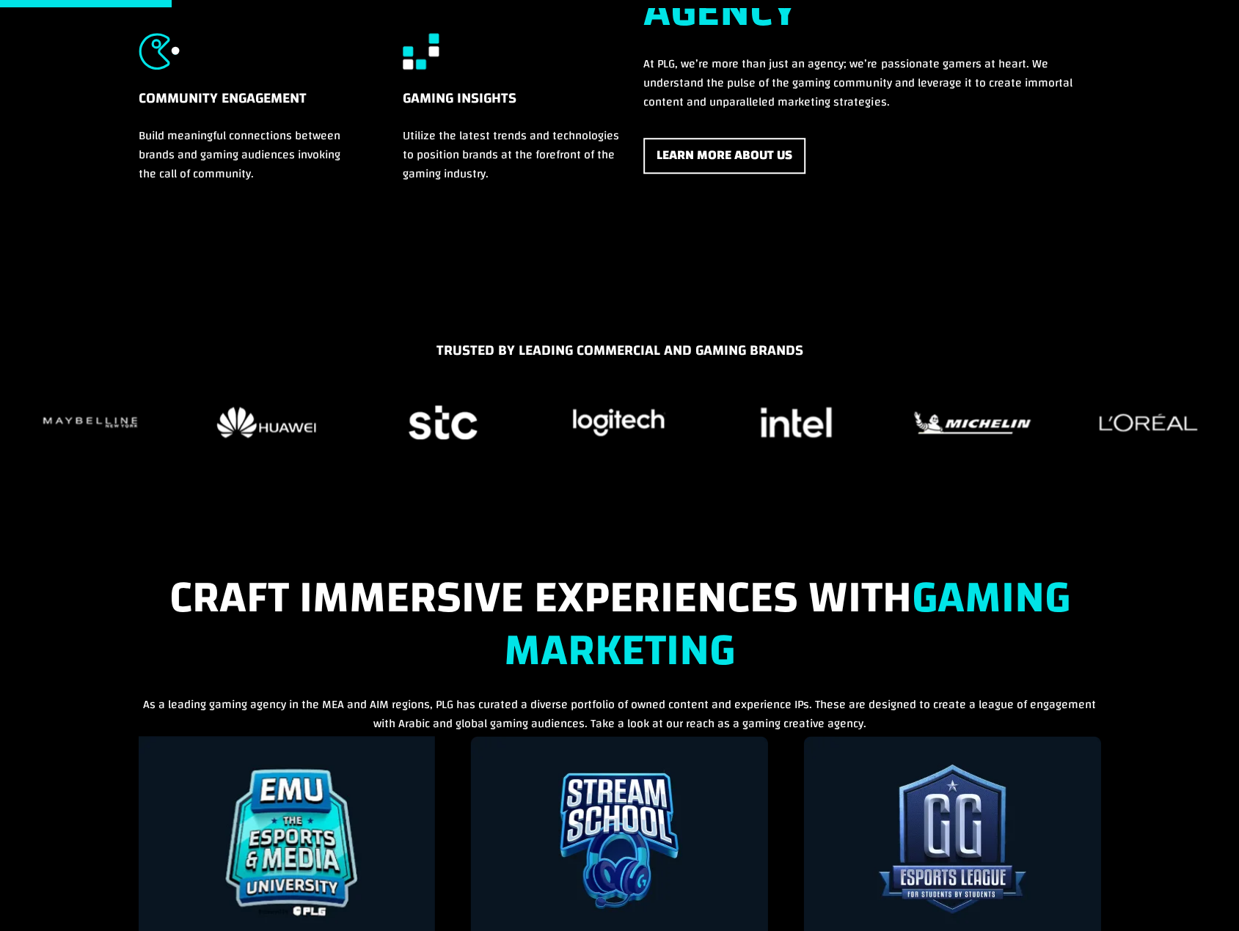
scroll to position [660, 0]
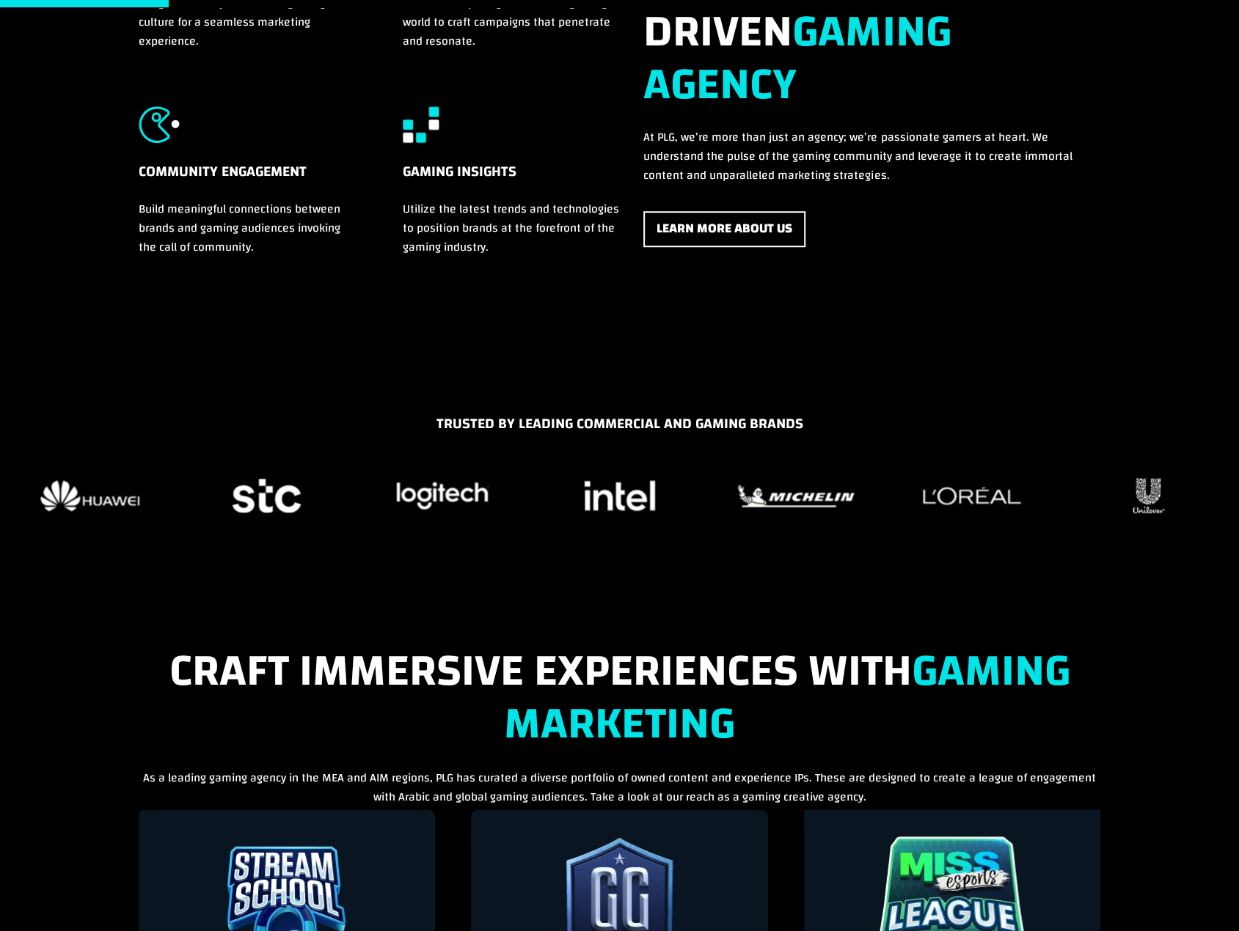
click at [172, 394] on div "TRUSTED BY LEADING COMMERCIAL AND GAMING BRANDS" at bounding box center [619, 487] width 1239 height 196
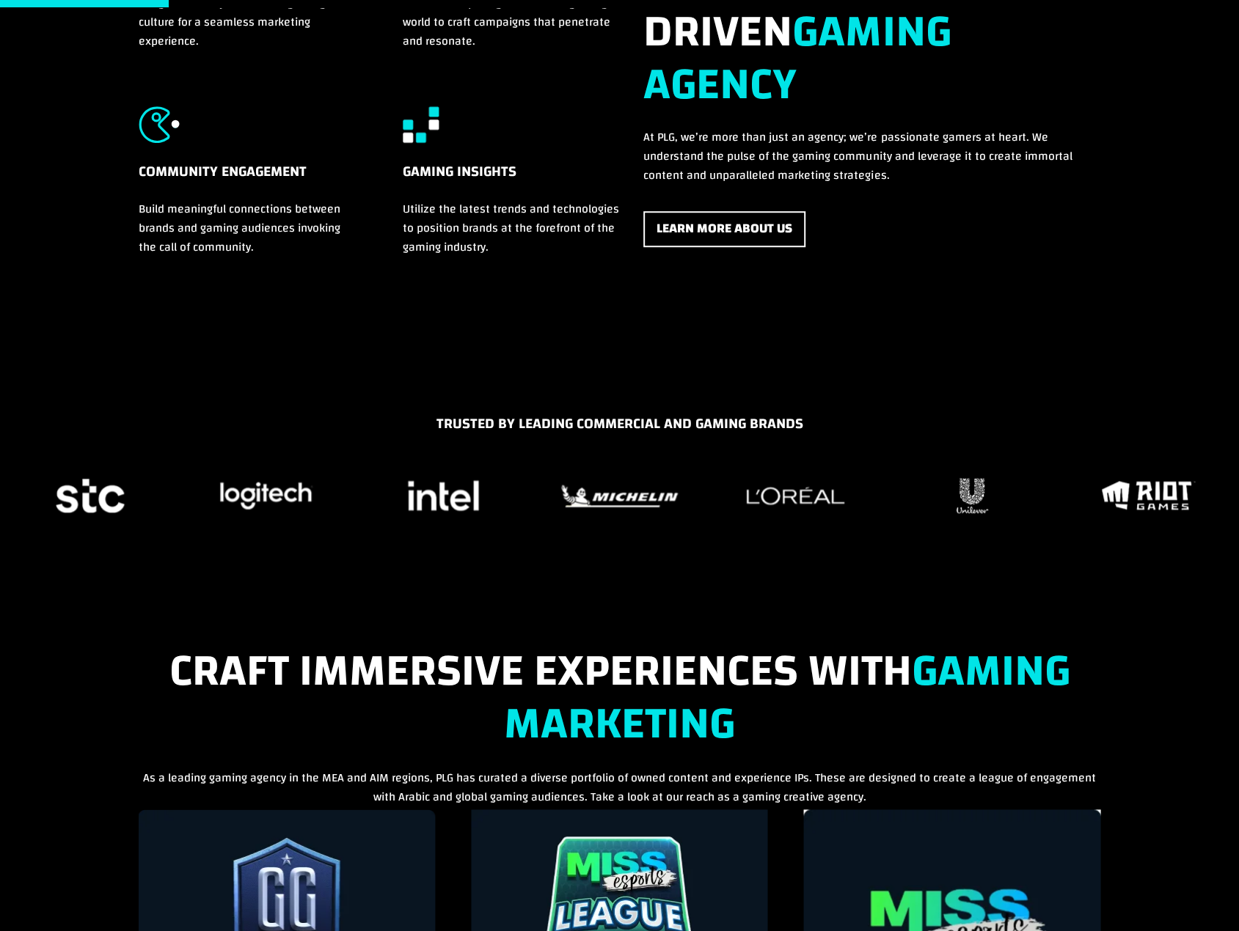
click at [161, 323] on div "Brand Synergy Merge brand objectives with gaming culture for a seamless marketi…" at bounding box center [620, 106] width 962 height 459
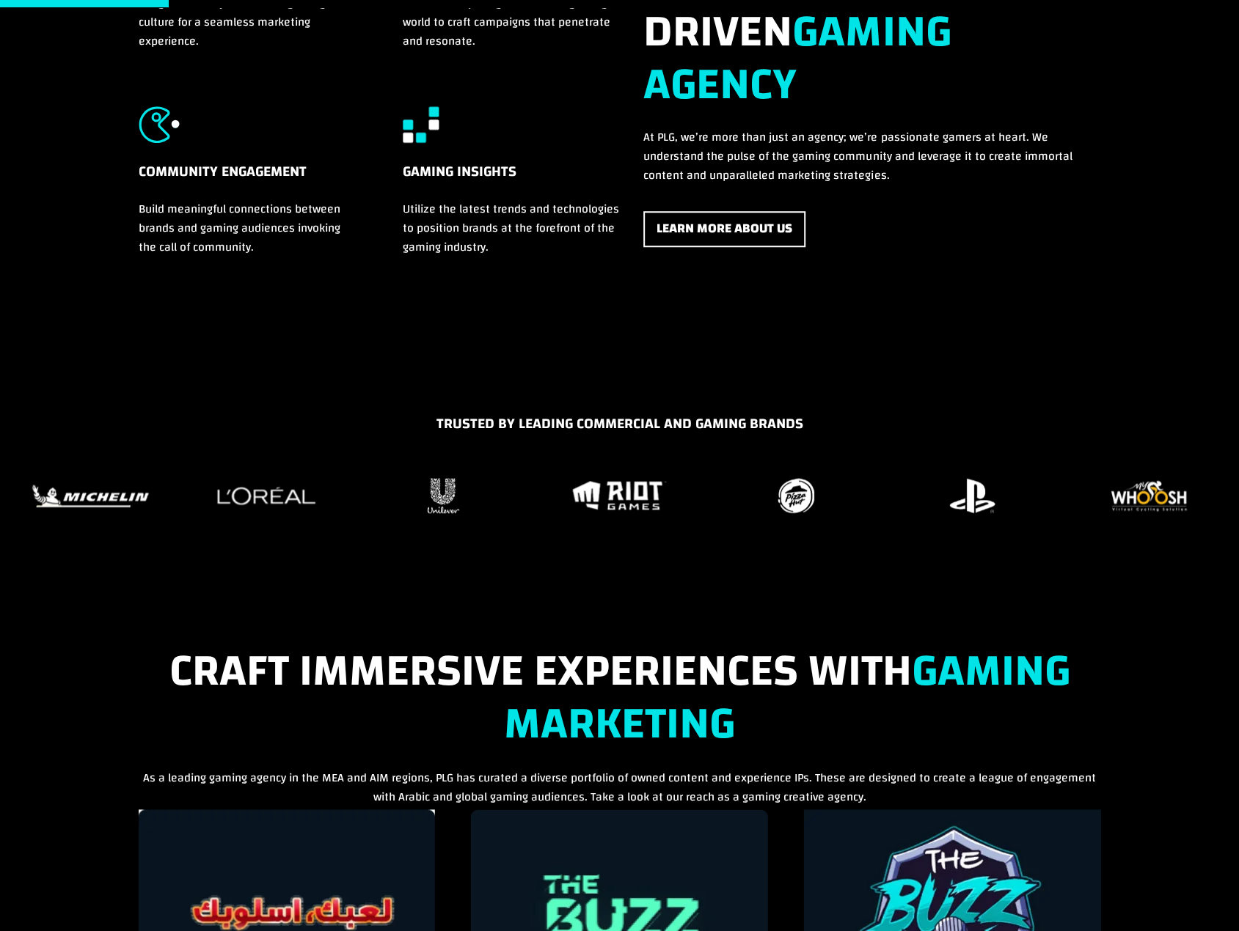
click at [117, 291] on div "Brand Synergy Merge brand objectives with gaming culture for a seamless marketi…" at bounding box center [619, 109] width 1239 height 560
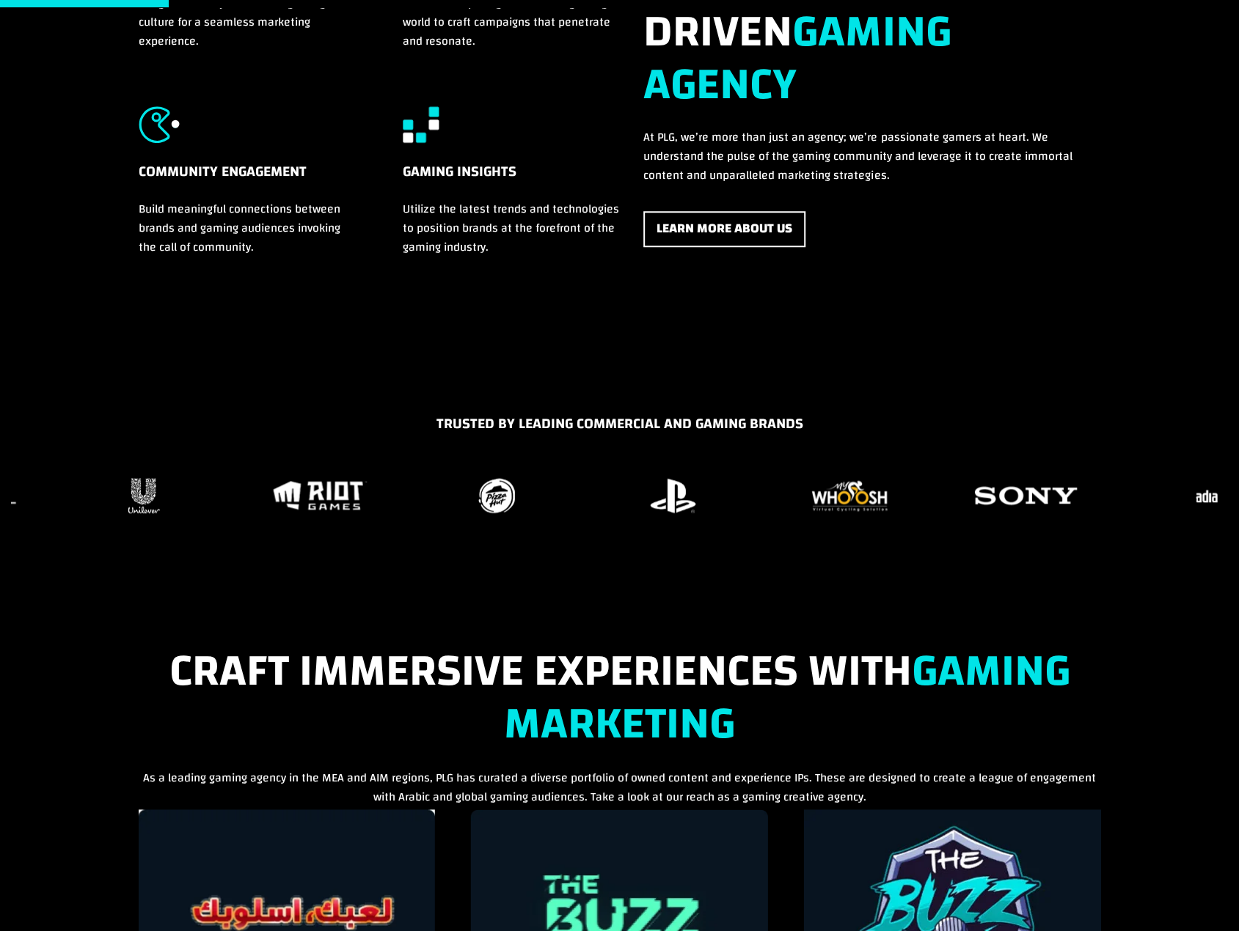
click at [619, 511] on figure "27 / 37" at bounding box center [672, 496] width 158 height 44
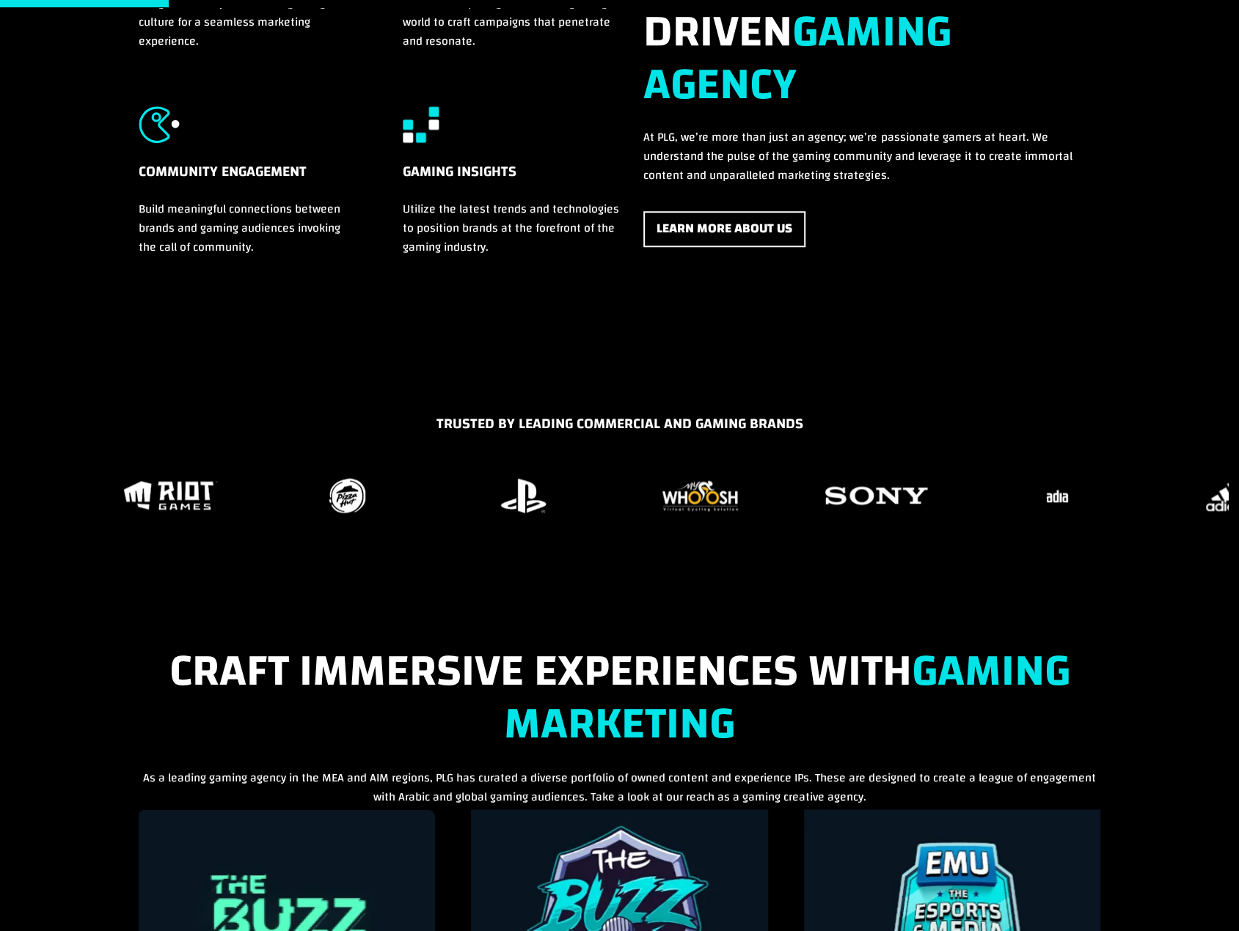
click at [818, 508] on img "29 / 37" at bounding box center [875, 495] width 115 height 43
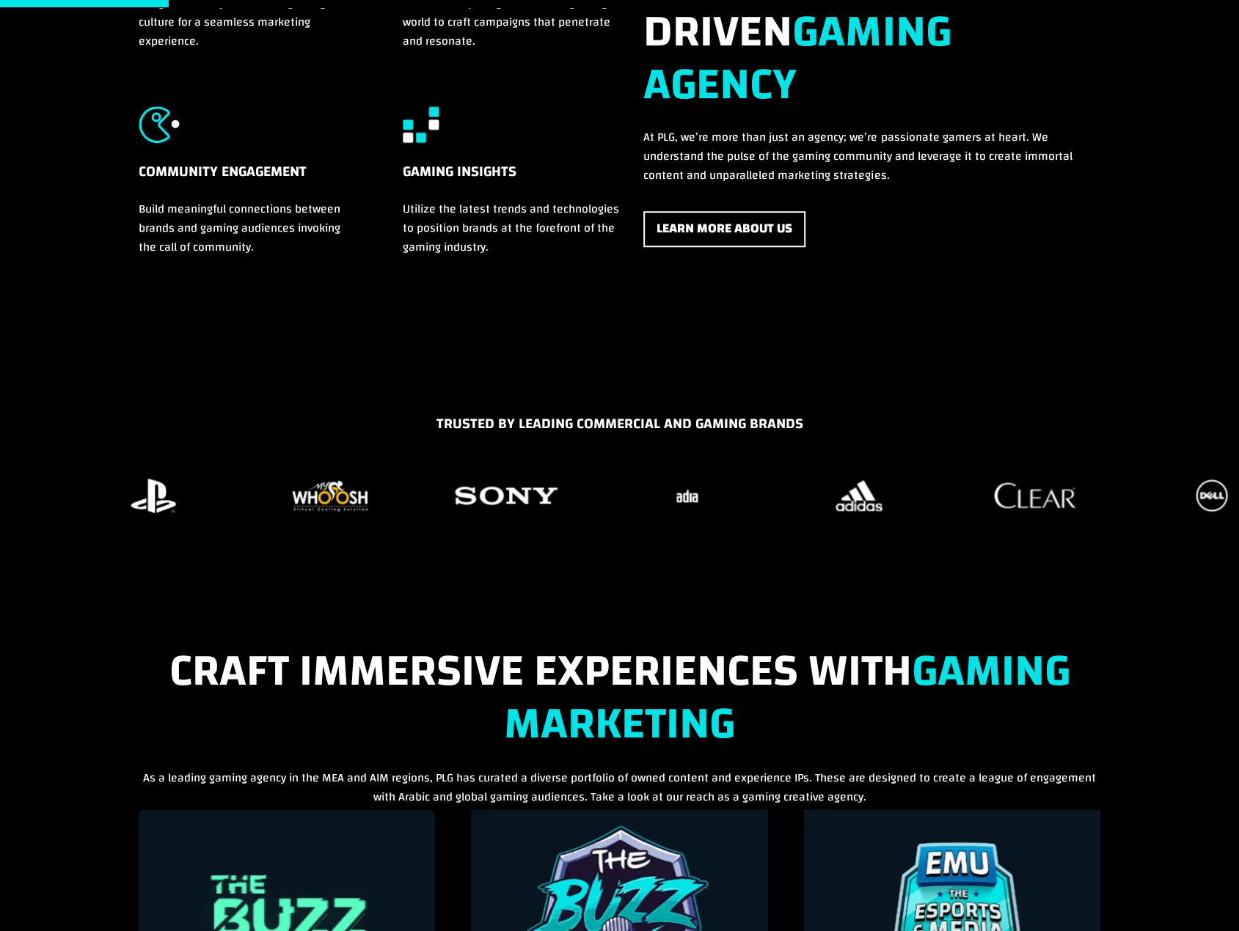
click at [939, 523] on div "TRUSTED BY LEADING COMMERCIAL AND GAMING BRANDS" at bounding box center [619, 487] width 1239 height 149
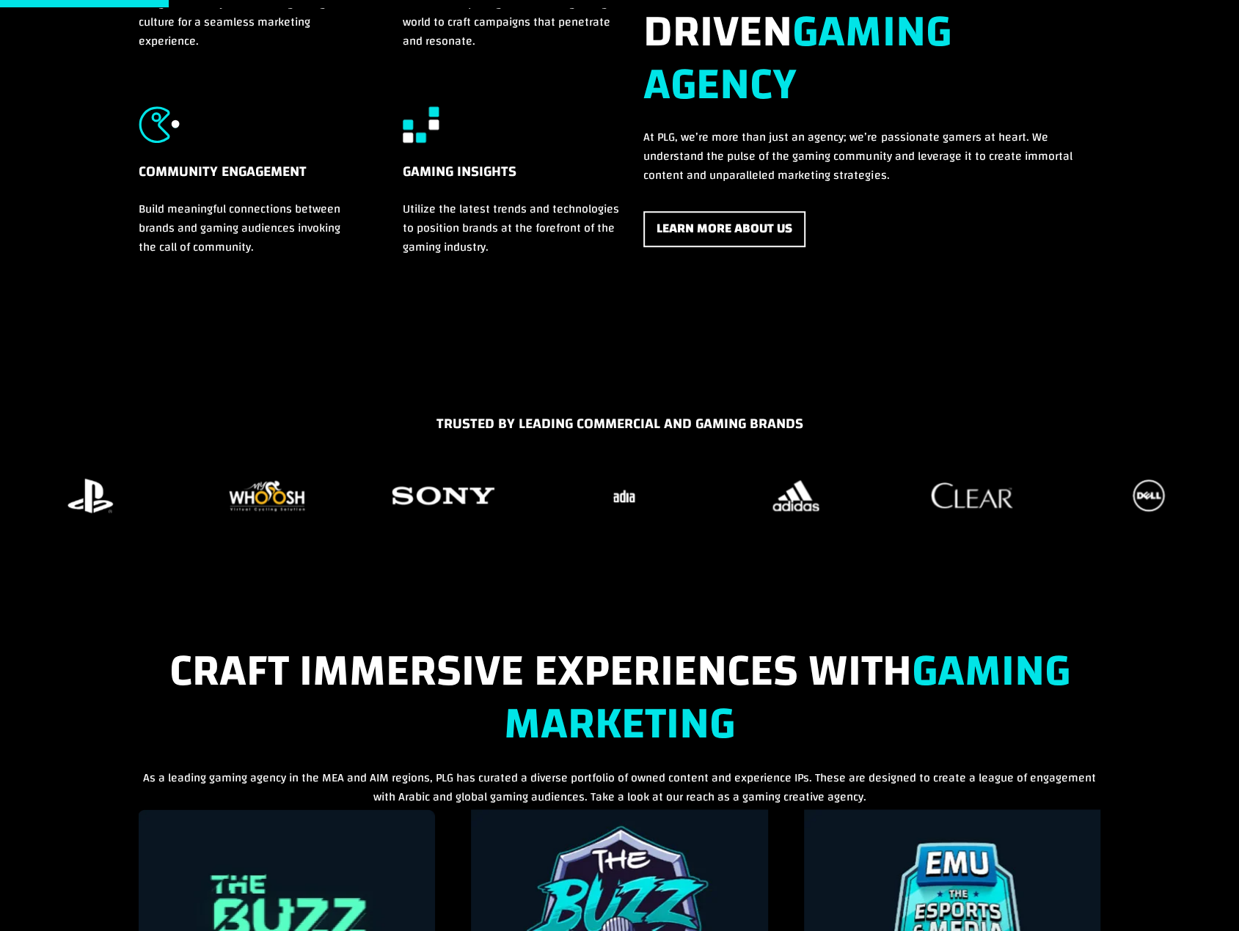
click at [892, 510] on figure "32 / 37" at bounding box center [971, 496] width 158 height 44
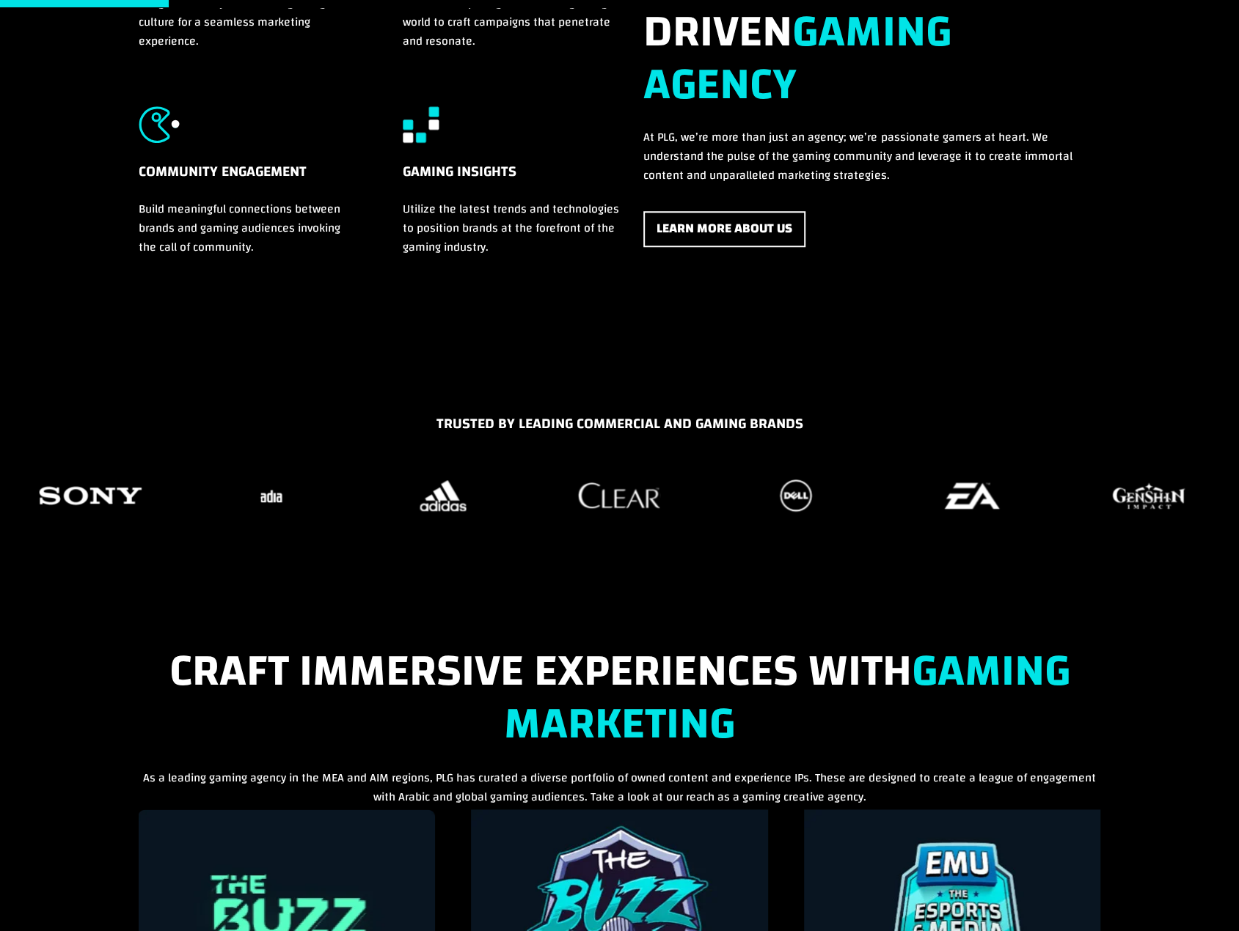
click at [1046, 331] on div "Brand Synergy Merge brand objectives with gaming culture for a seamless marketi…" at bounding box center [620, 106] width 962 height 459
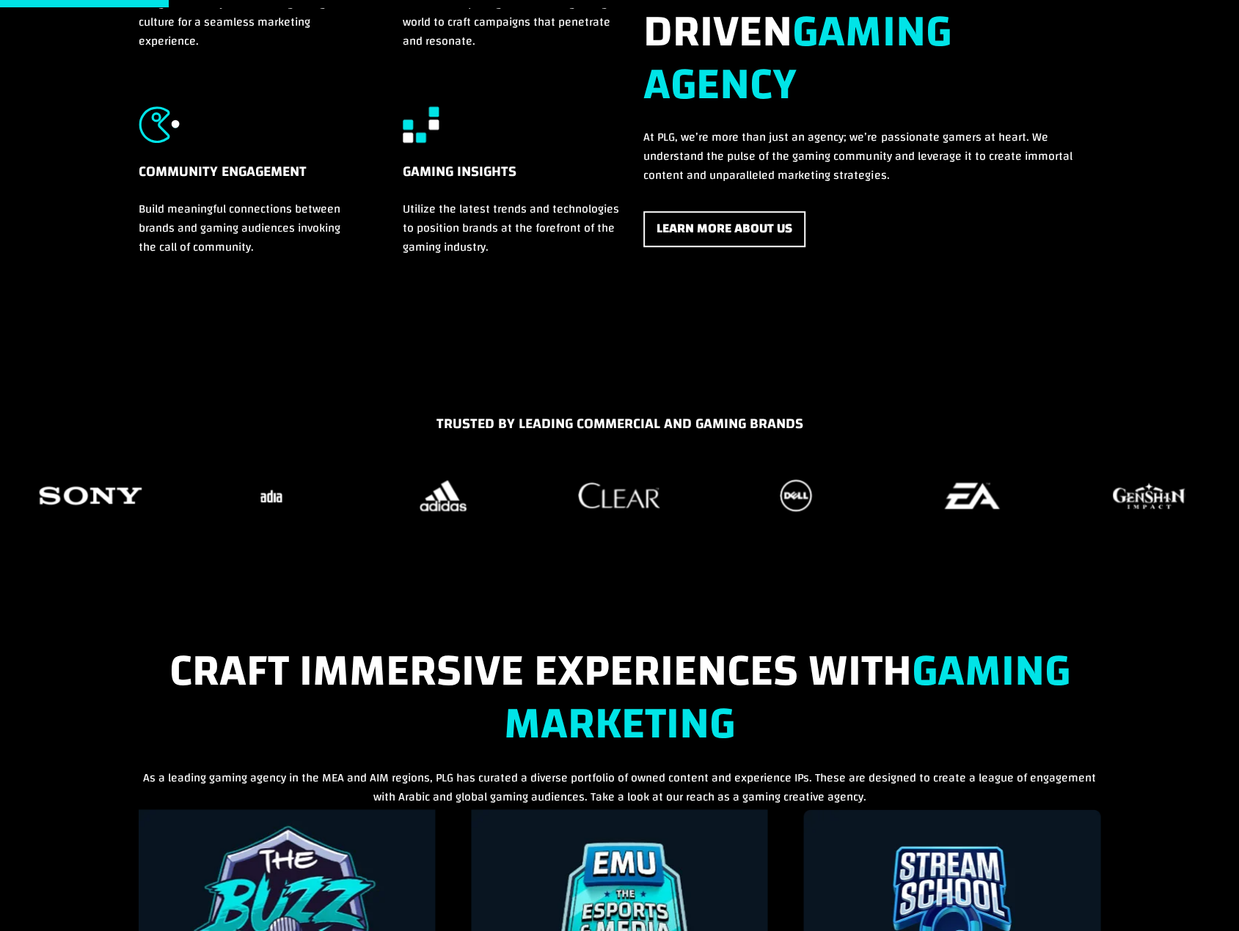
click at [119, 301] on div "Brand Synergy Merge brand objectives with gaming culture for a seamless marketi…" at bounding box center [619, 109] width 1239 height 560
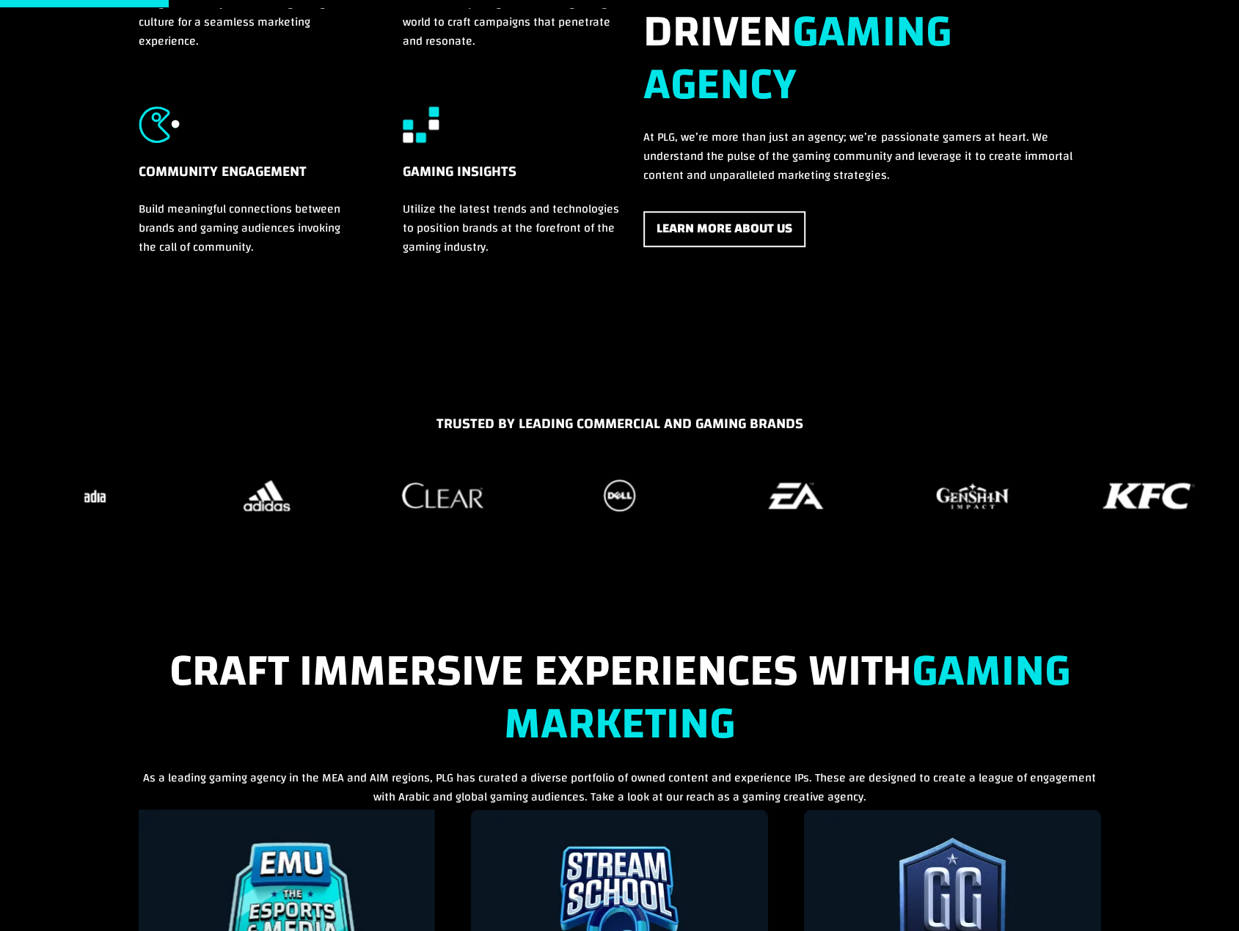
click at [716, 491] on figure "34 / 37" at bounding box center [795, 496] width 158 height 44
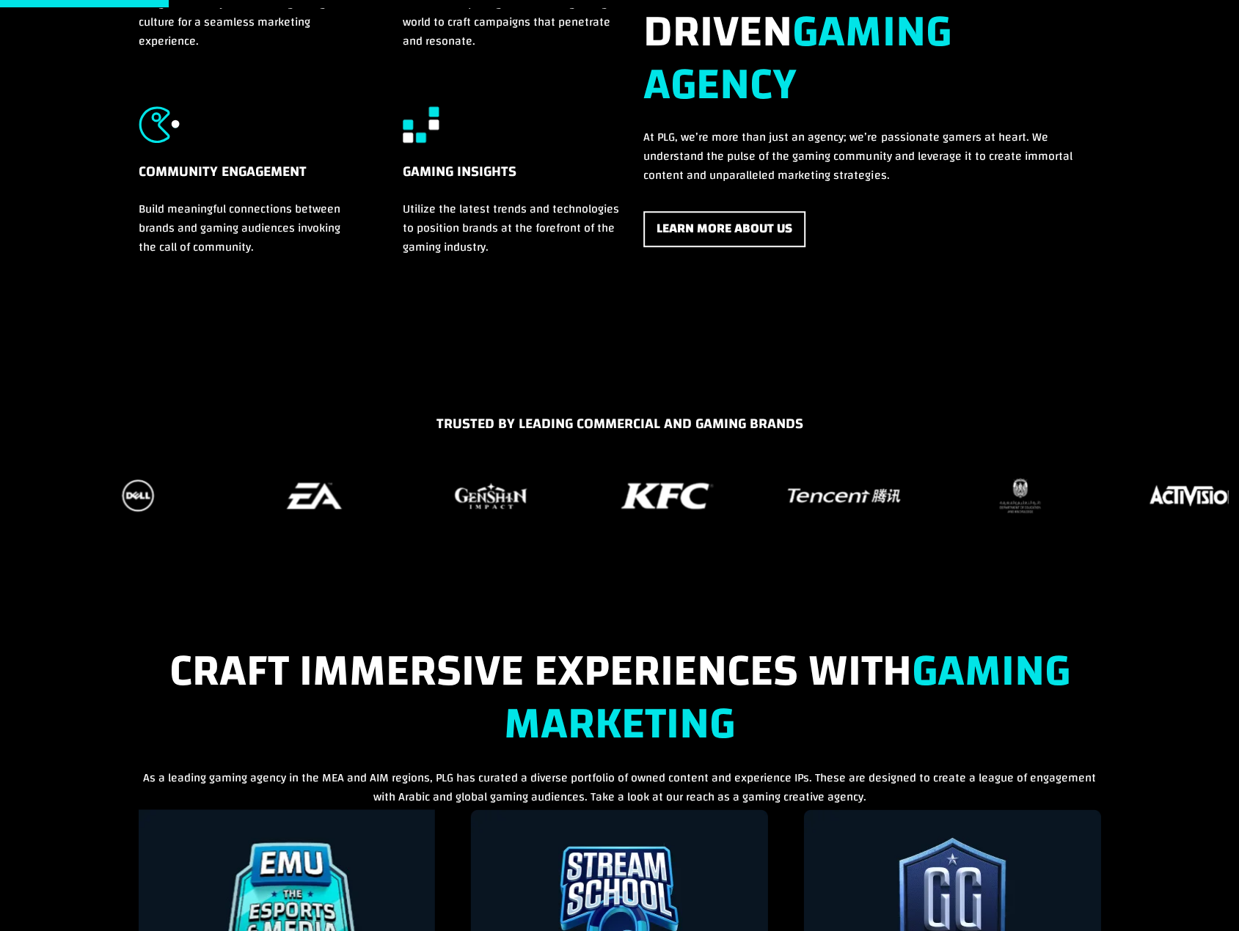
click at [940, 482] on figure "15 / 37" at bounding box center [1019, 496] width 158 height 44
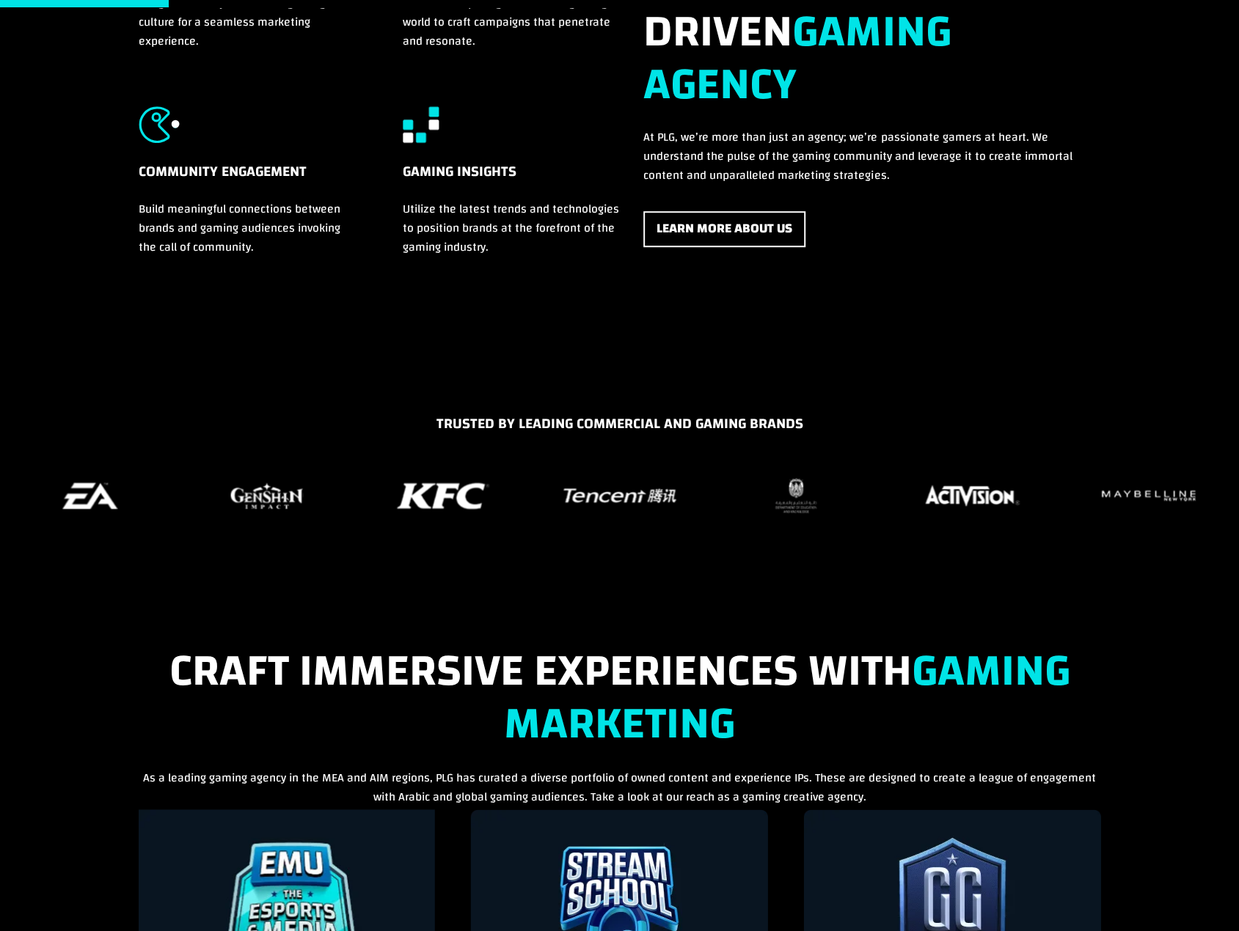
click at [996, 391] on div "TRUSTED BY LEADING COMMERCIAL AND GAMING BRANDS" at bounding box center [619, 487] width 1239 height 196
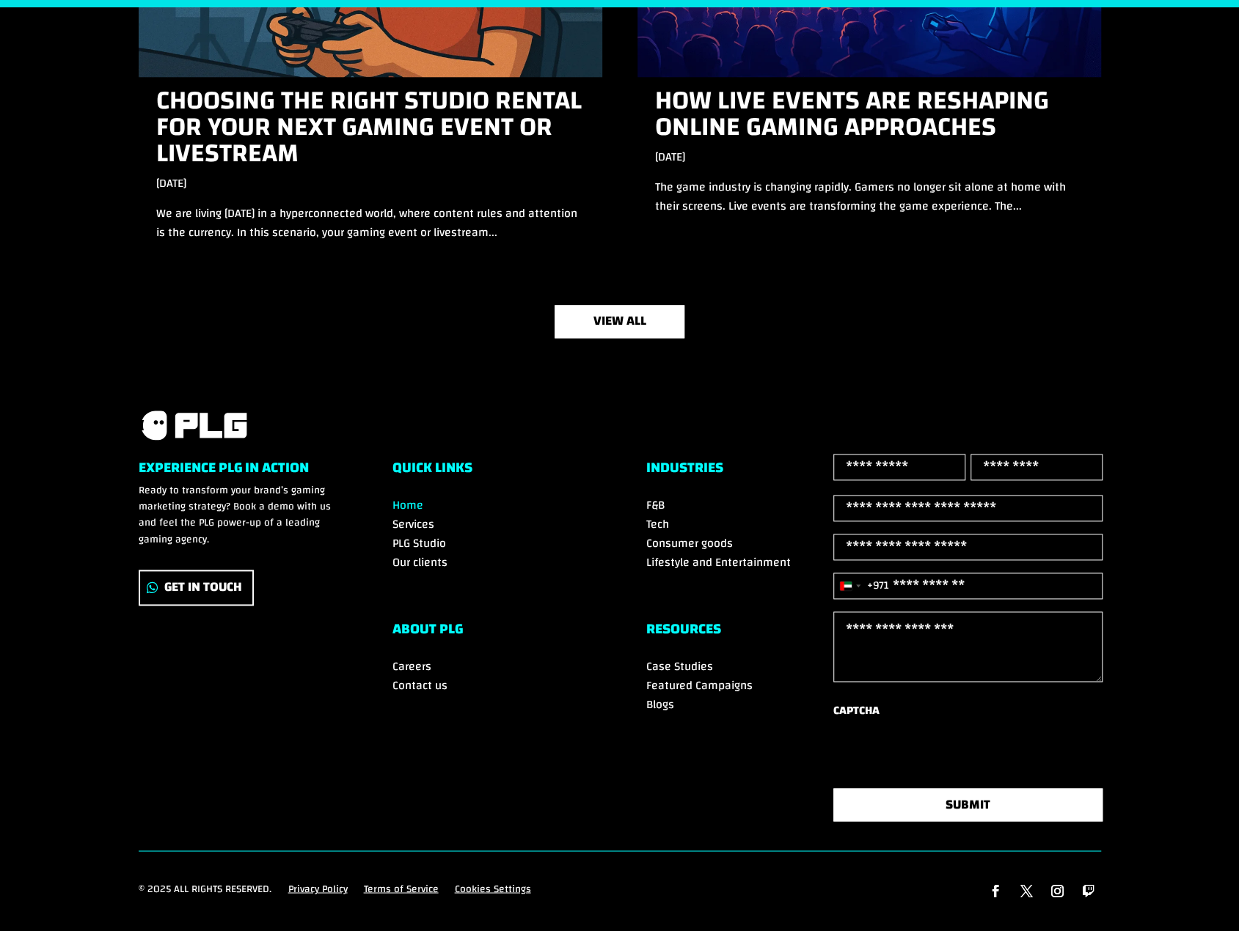
scroll to position [4835, 0]
